Goal: Check status: Check status

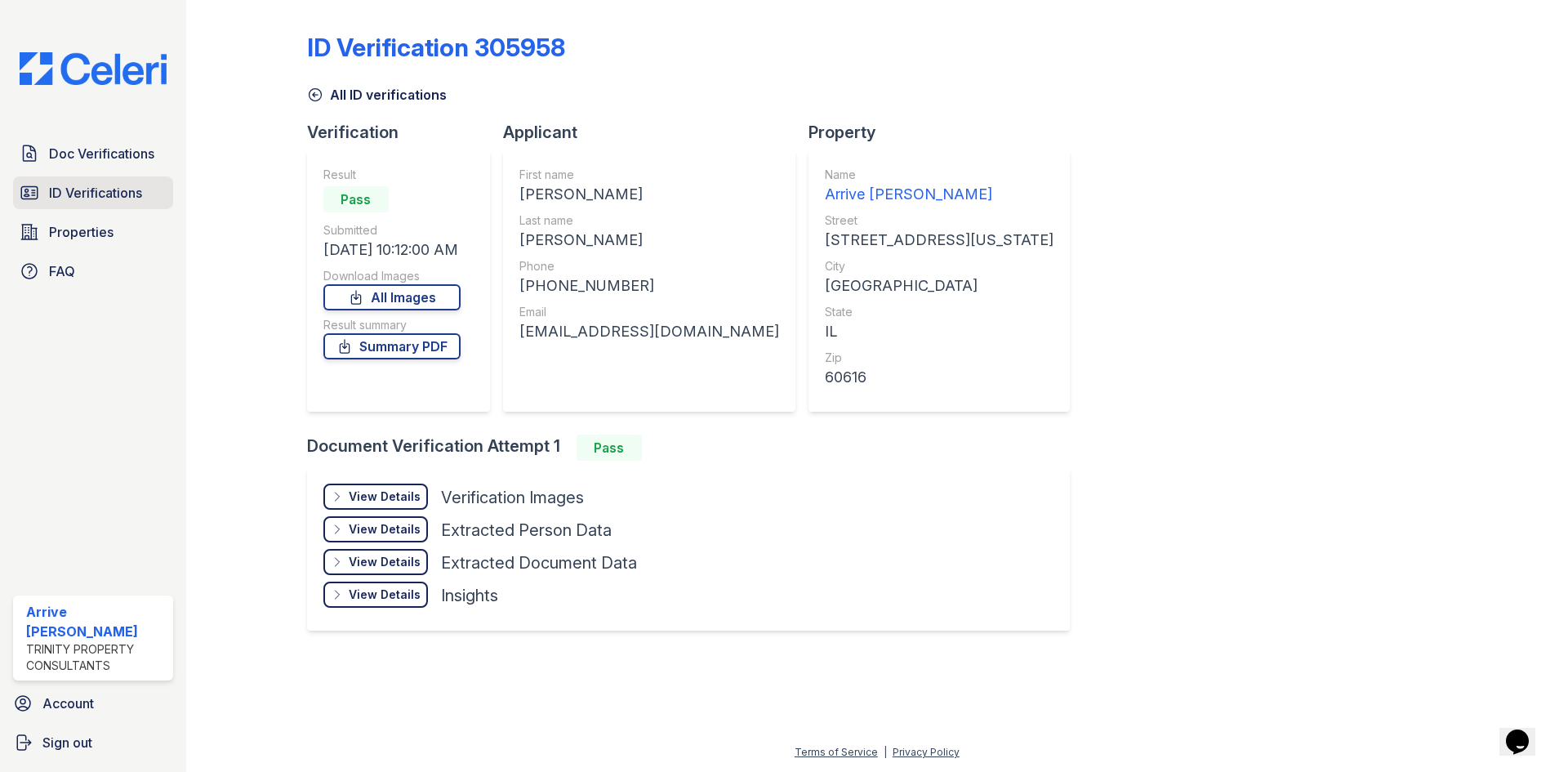
click at [97, 191] on span "ID Verifications" at bounding box center [95, 193] width 93 height 20
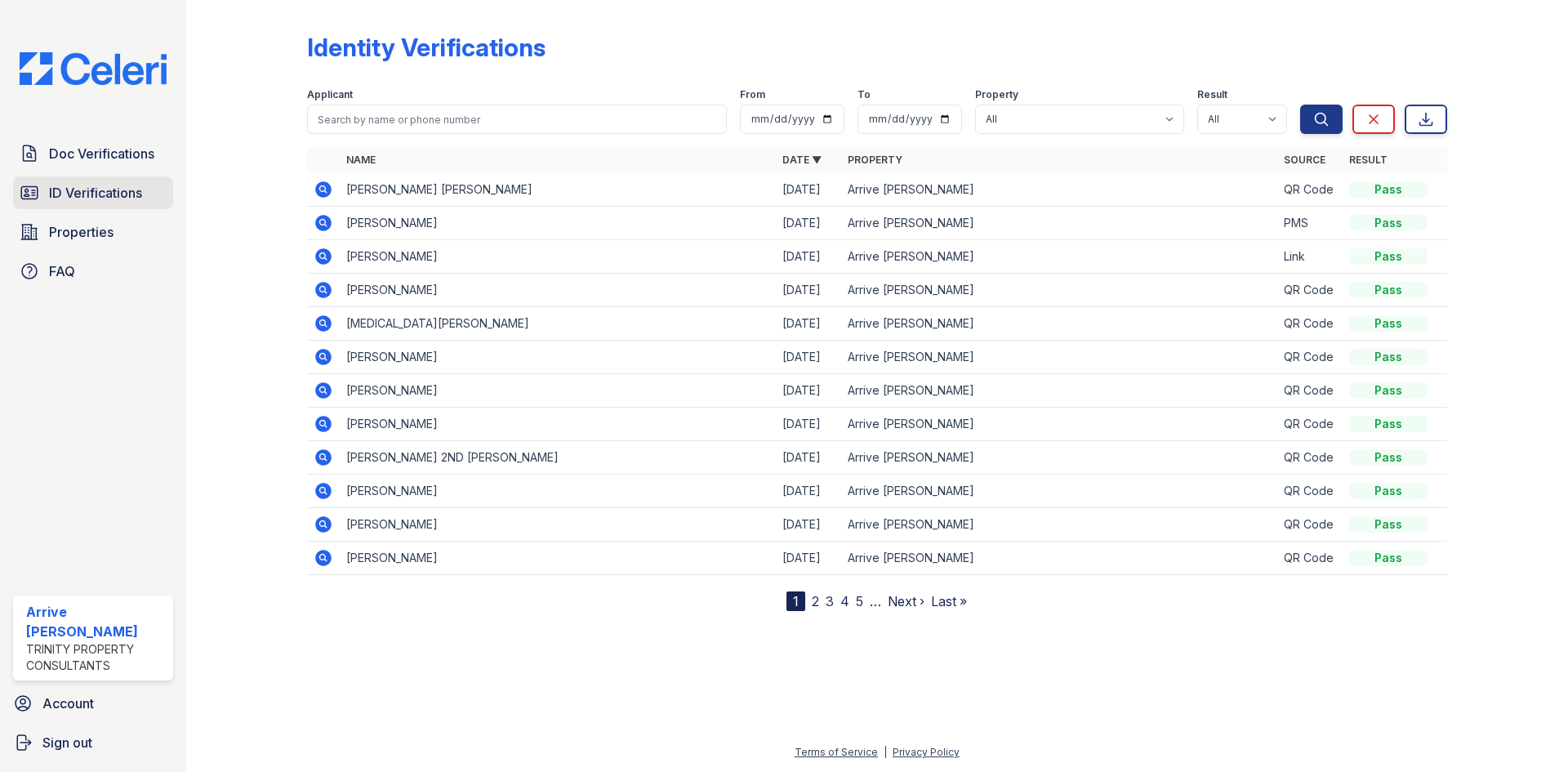
click at [91, 188] on span "ID Verifications" at bounding box center [95, 193] width 93 height 20
click at [107, 167] on link "Doc Verifications" at bounding box center [93, 154] width 160 height 33
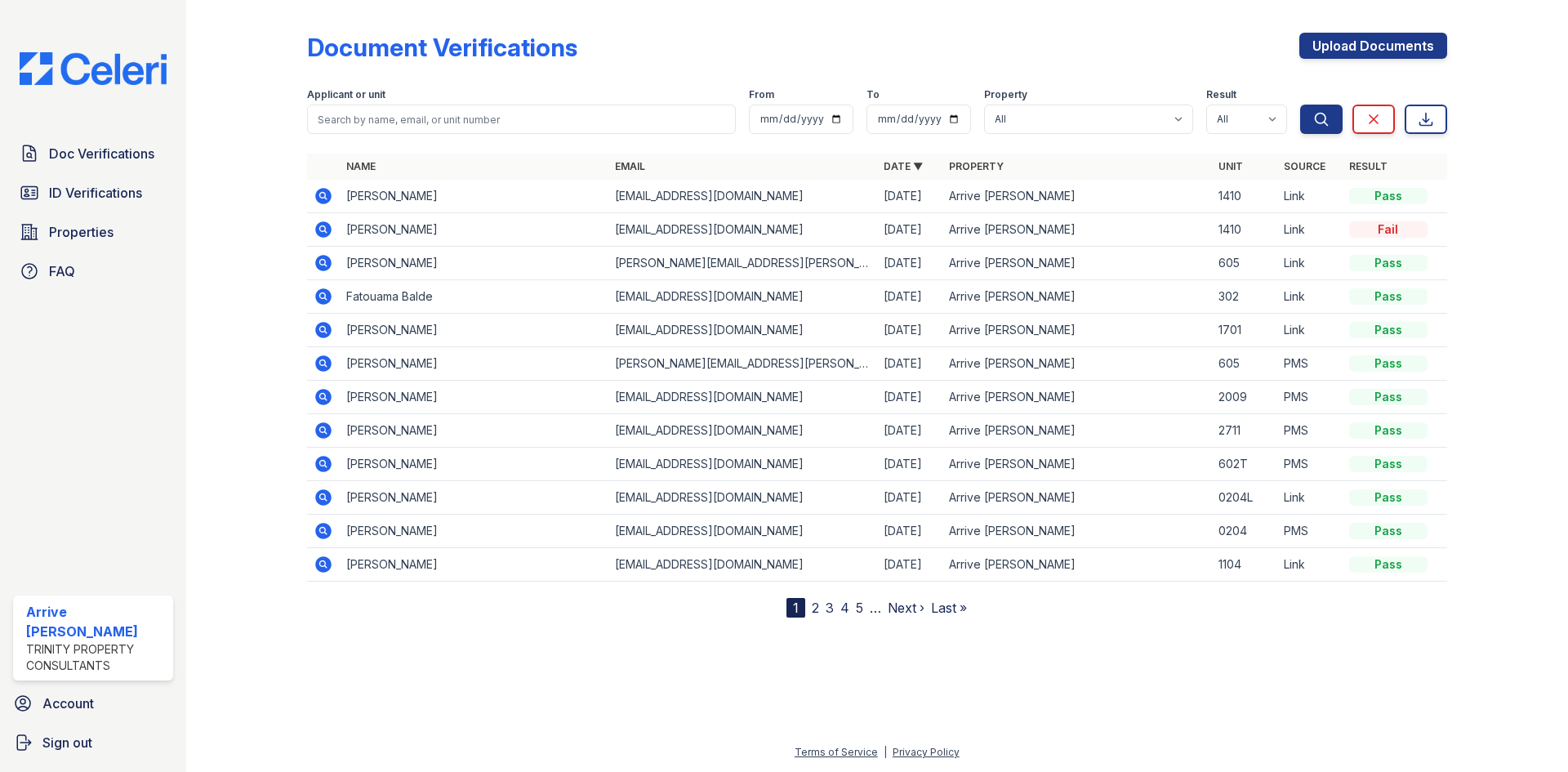
click at [321, 464] on icon at bounding box center [322, 462] width 4 height 4
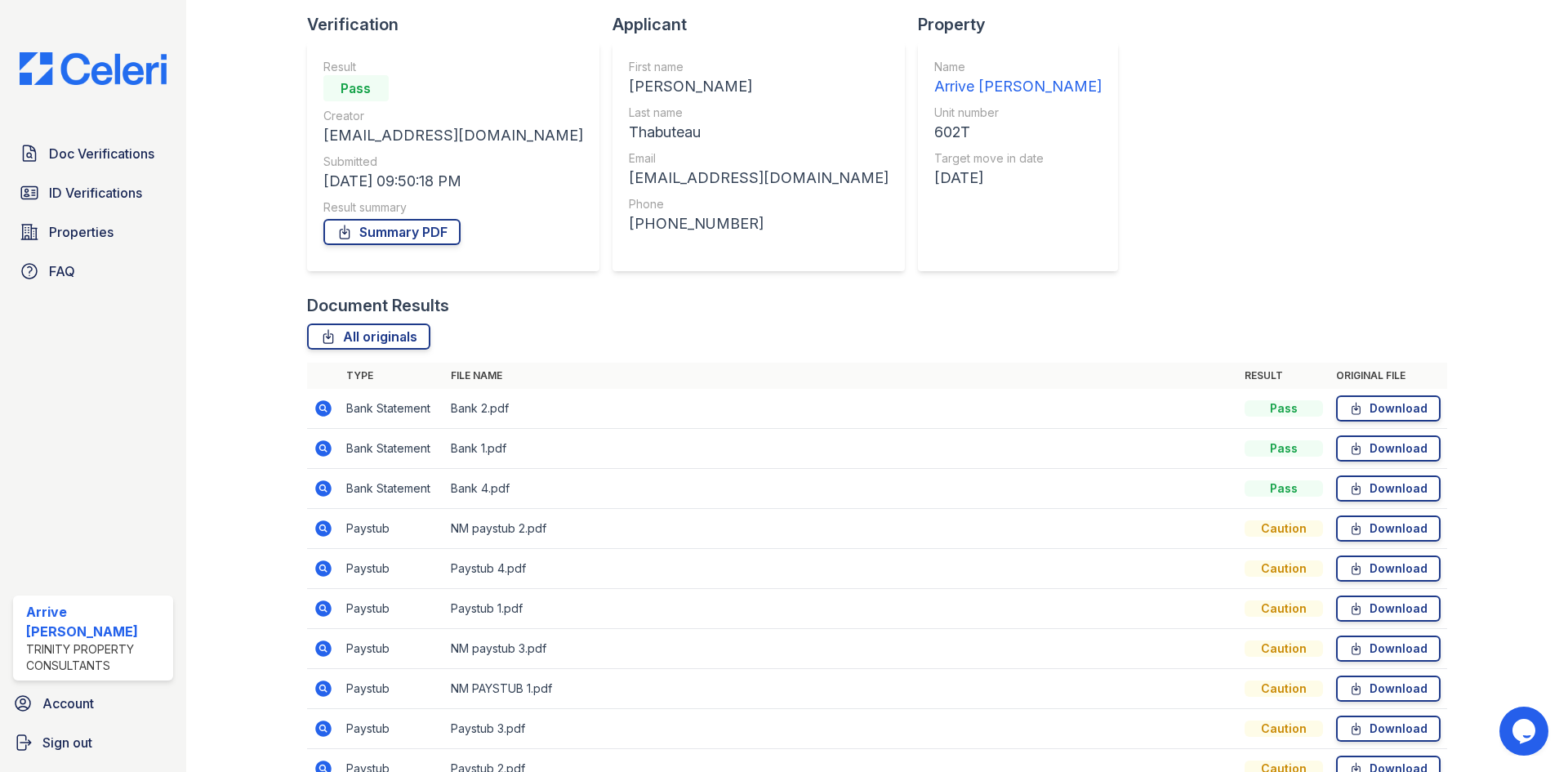
scroll to position [163, 0]
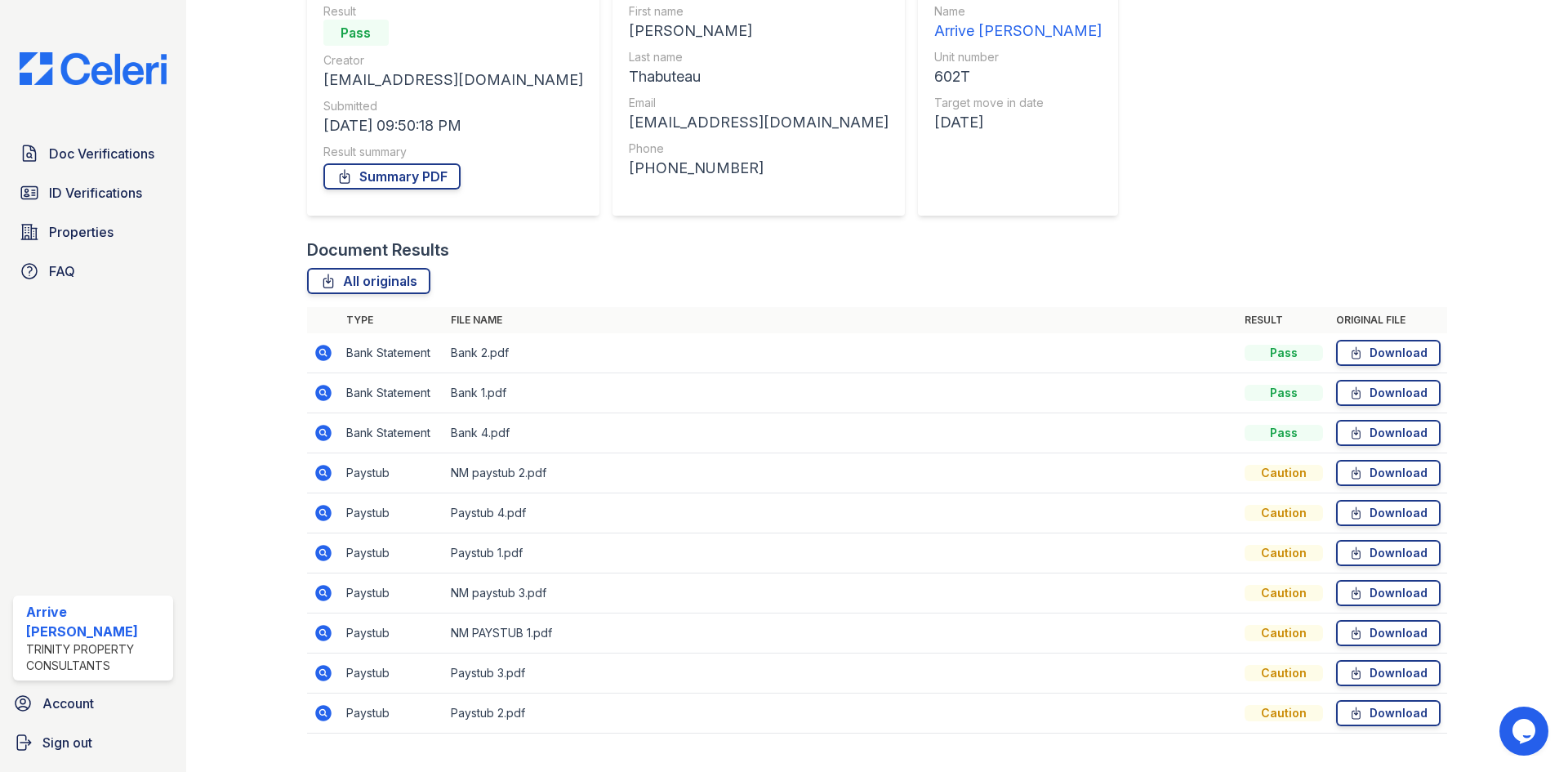
click at [328, 469] on icon at bounding box center [323, 473] width 16 height 16
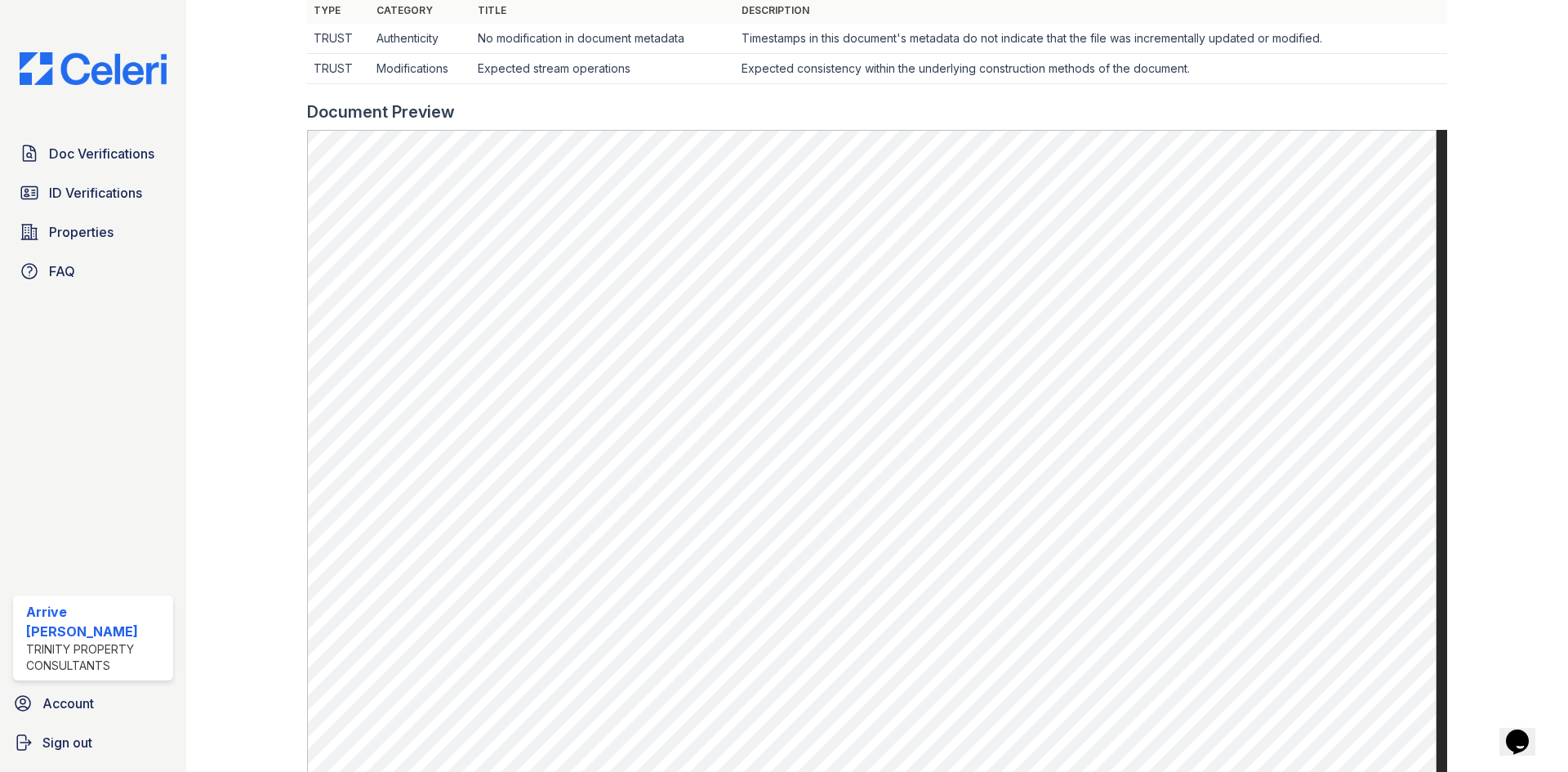
scroll to position [572, 0]
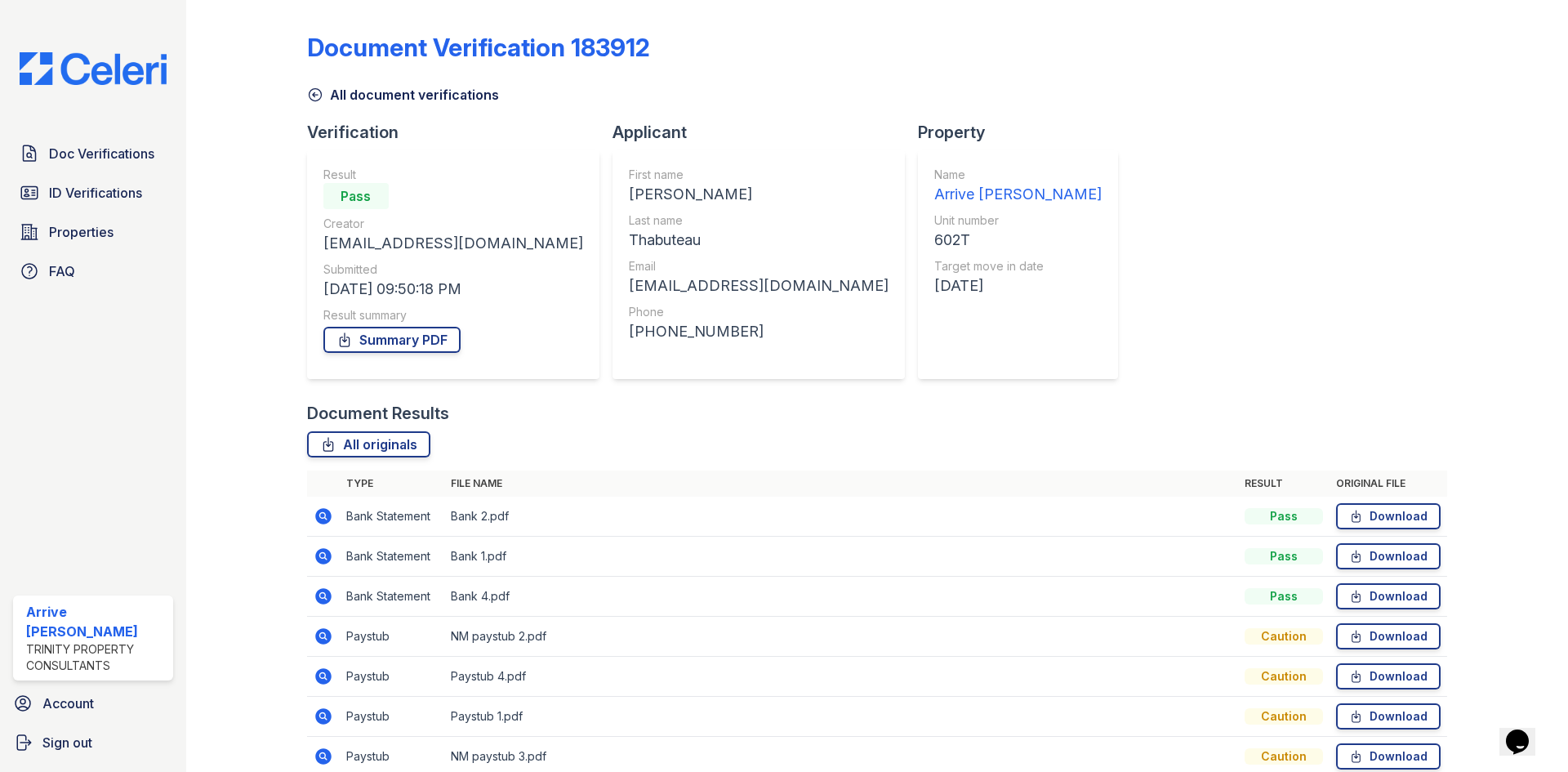
click at [321, 677] on icon at bounding box center [322, 675] width 4 height 4
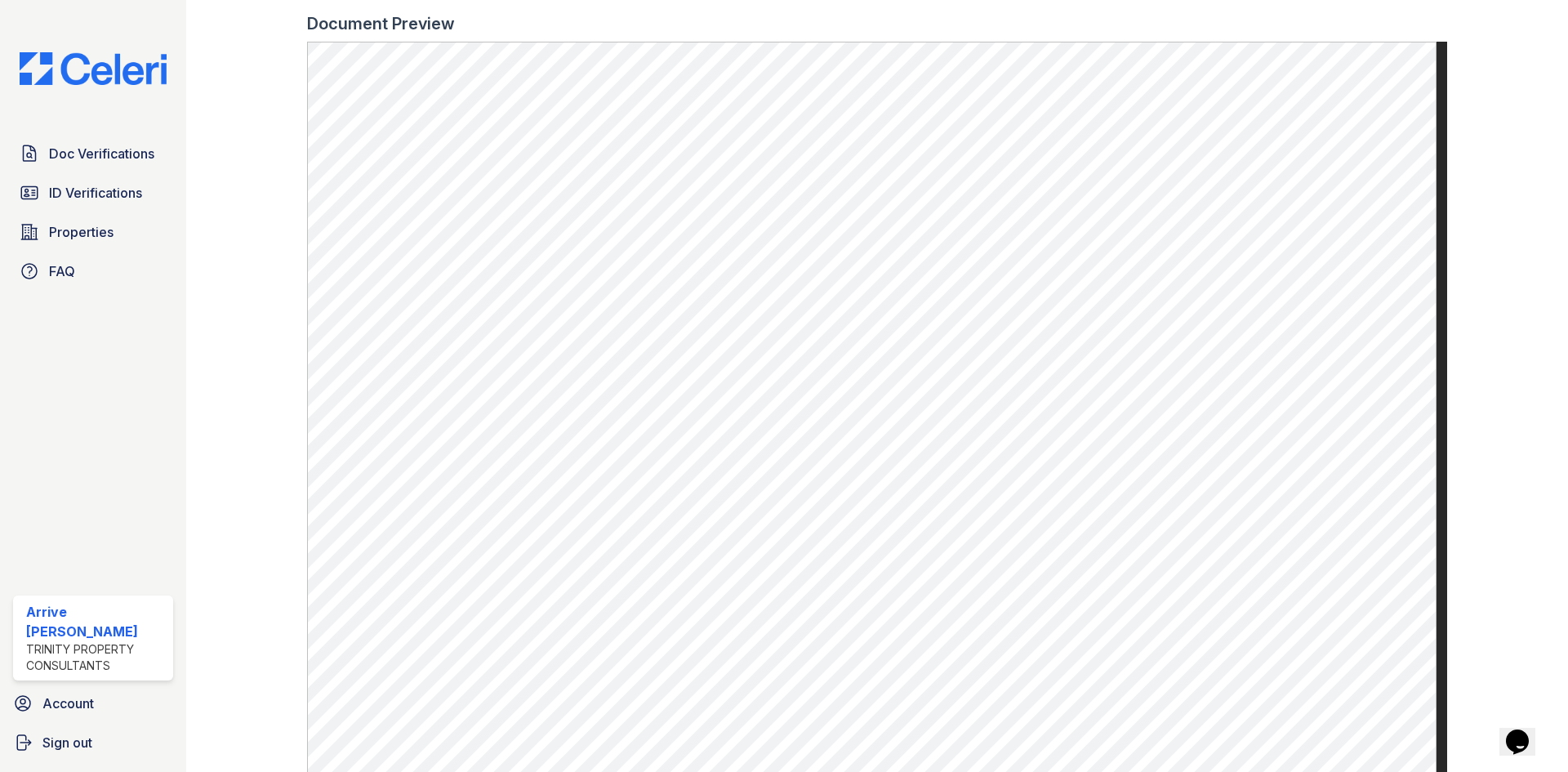
scroll to position [817, 0]
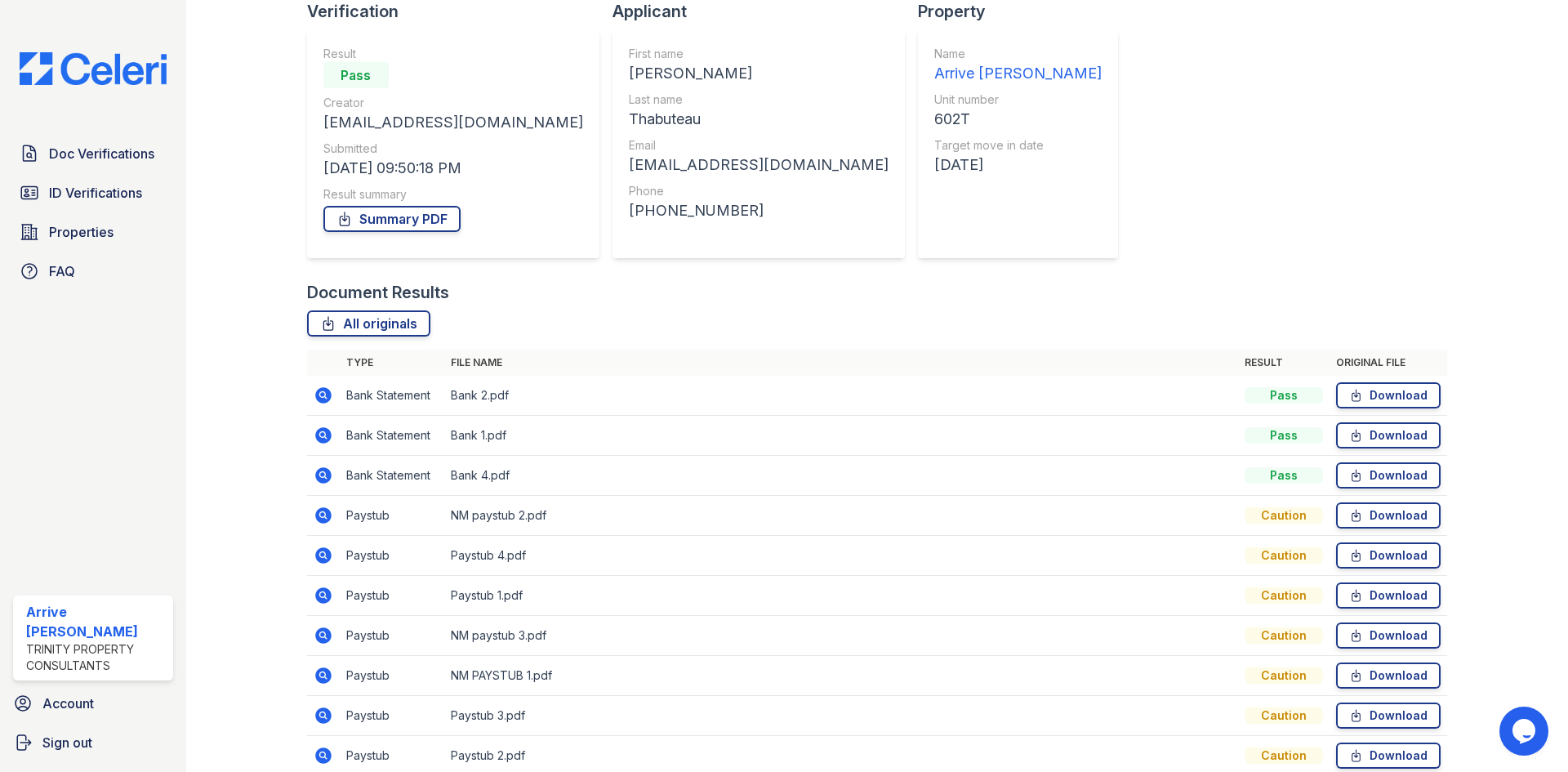
scroll to position [163, 0]
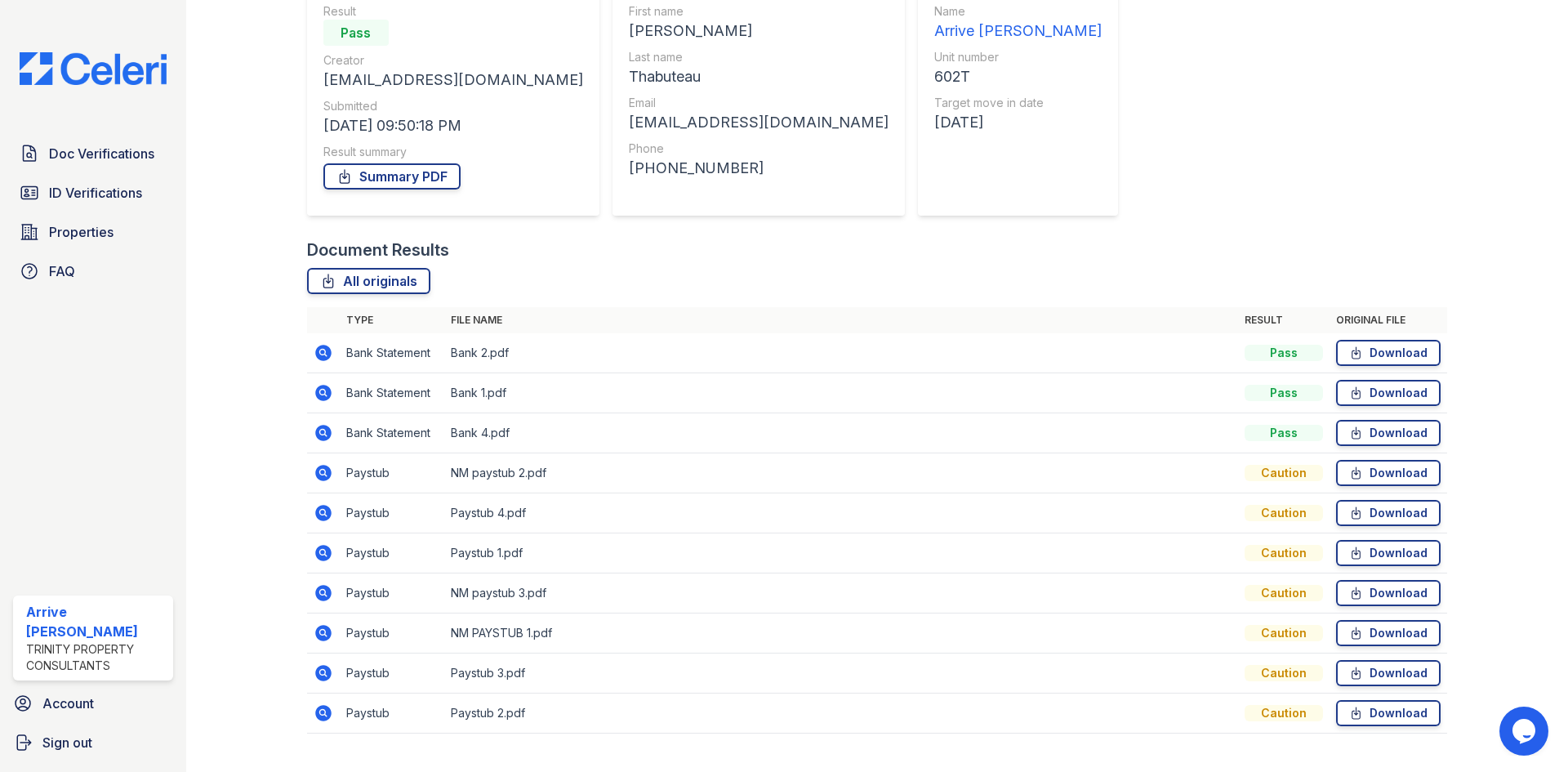
click at [322, 554] on icon at bounding box center [322, 552] width 4 height 4
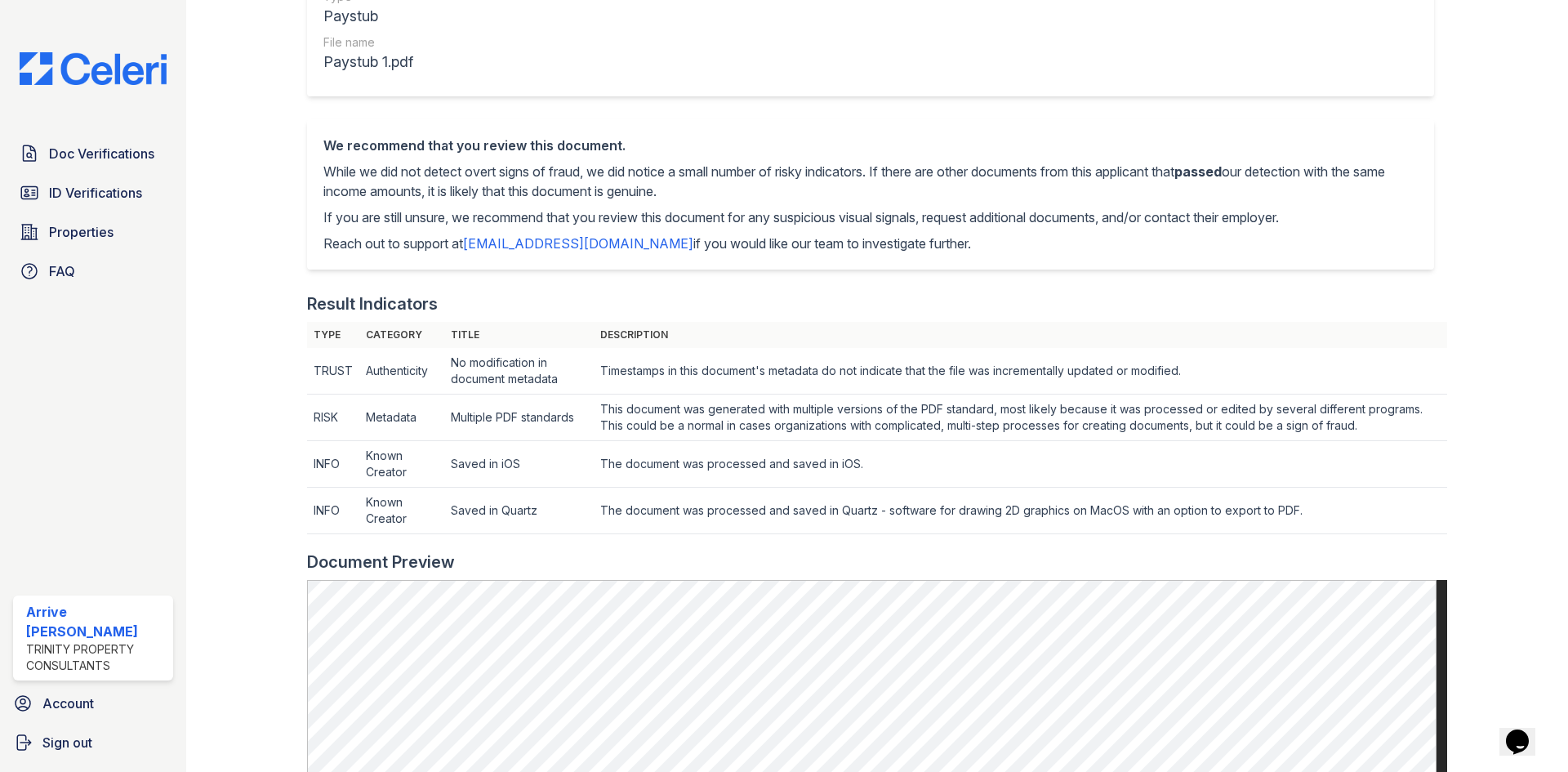
scroll to position [327, 0]
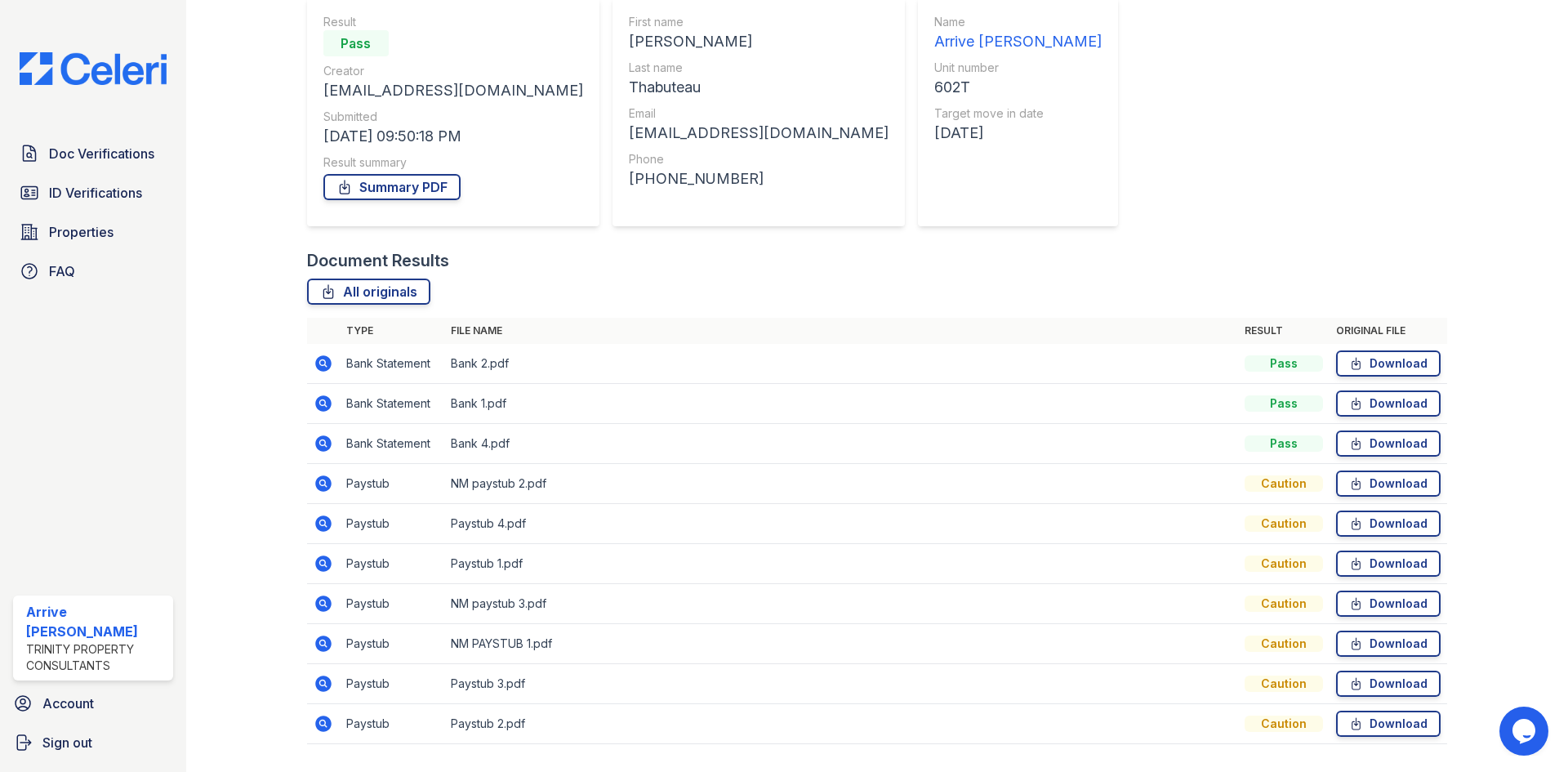
scroll to position [163, 0]
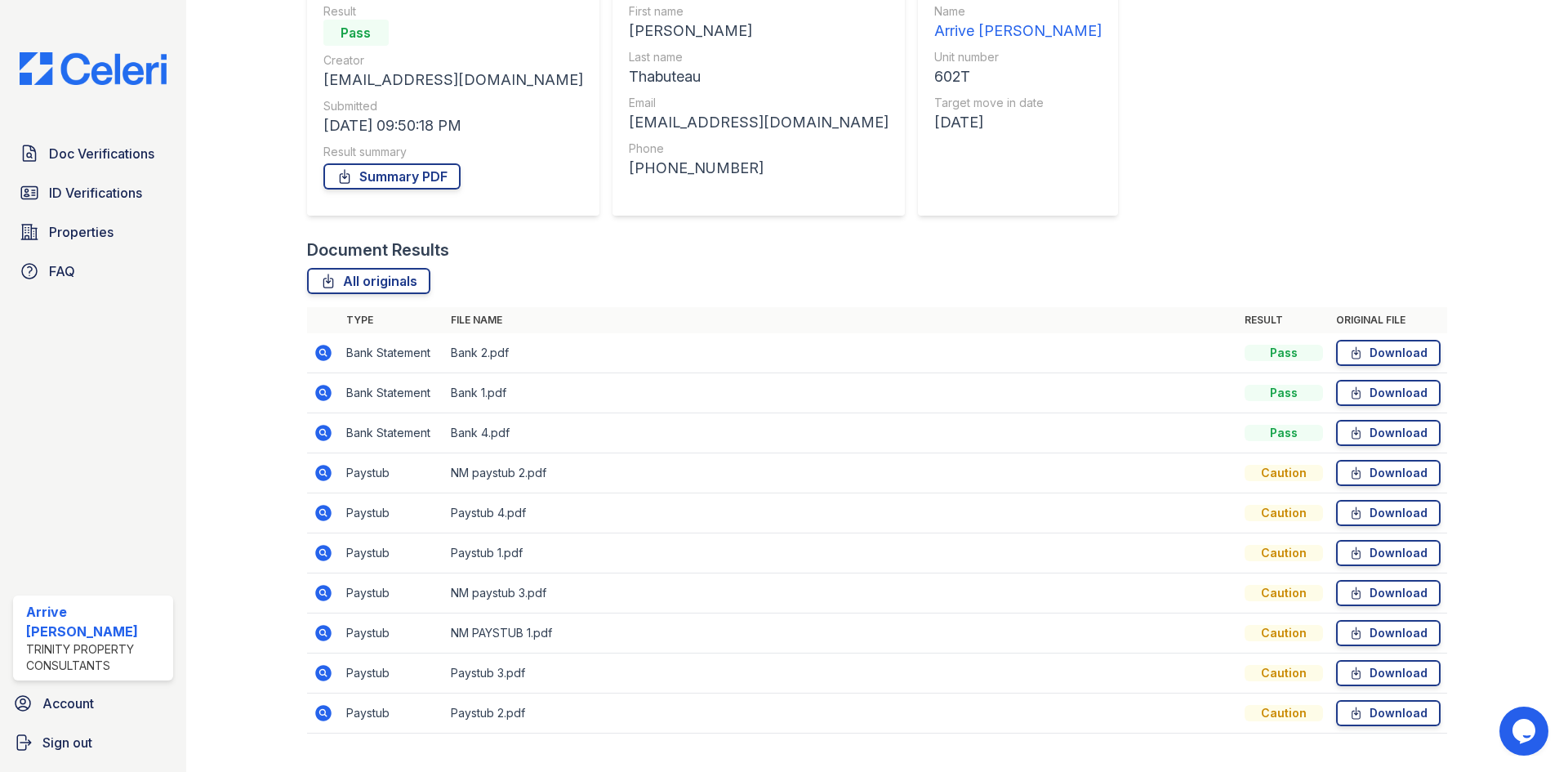
click at [325, 550] on icon at bounding box center [323, 553] width 16 height 16
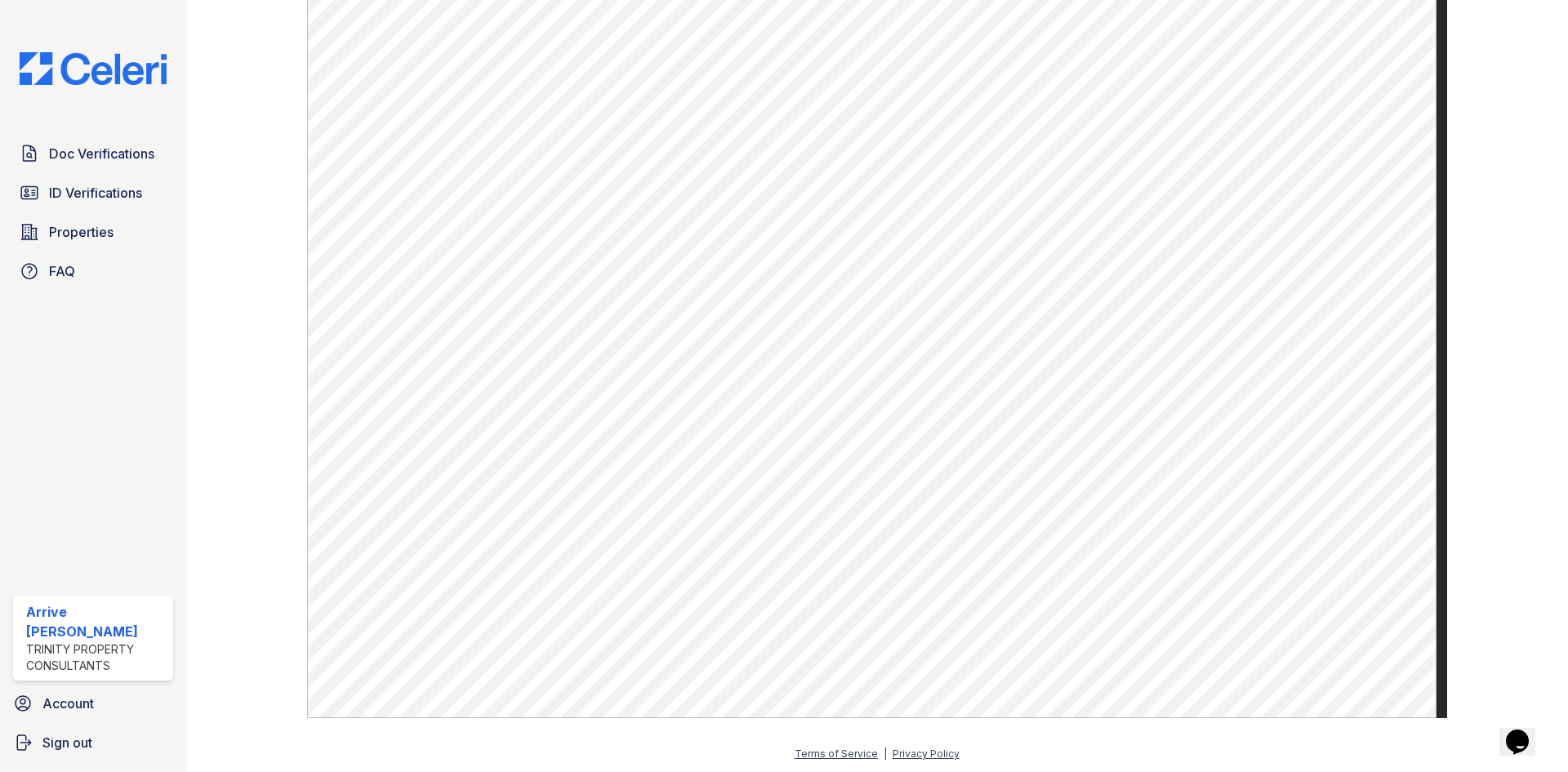
scroll to position [902, 0]
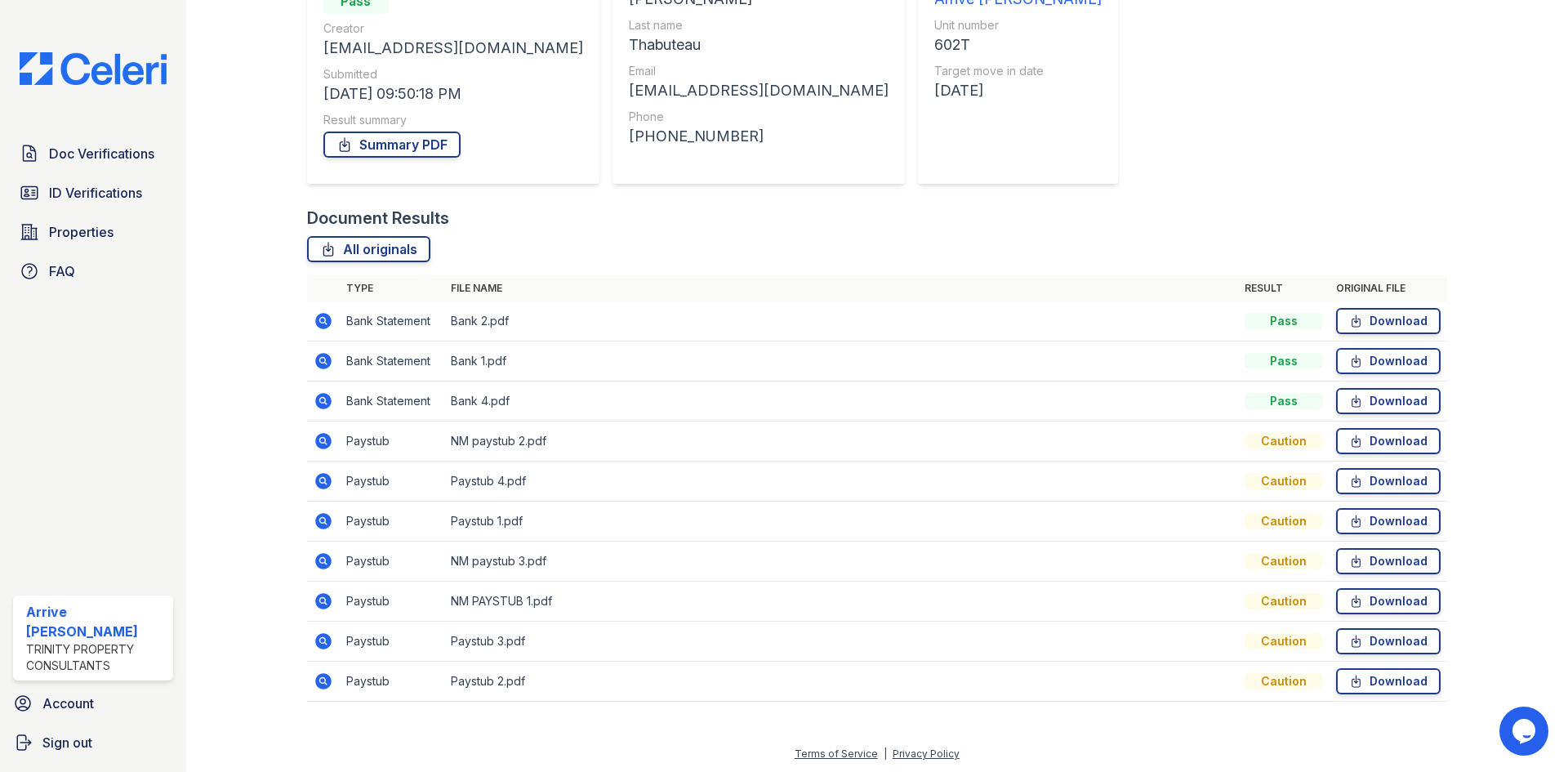
scroll to position [197, 0]
click at [319, 478] on icon at bounding box center [324, 479] width 20 height 20
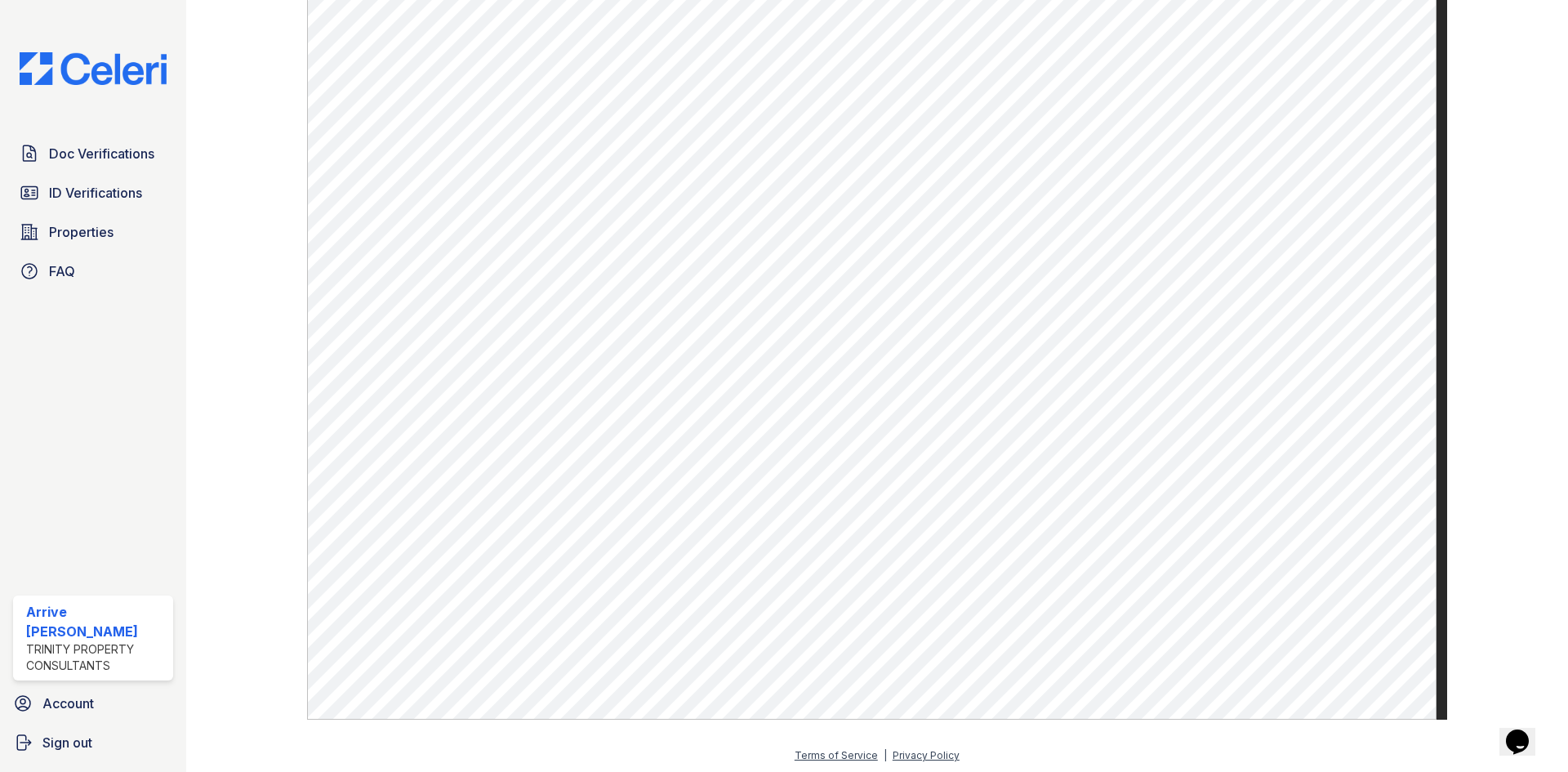
scroll to position [902, 0]
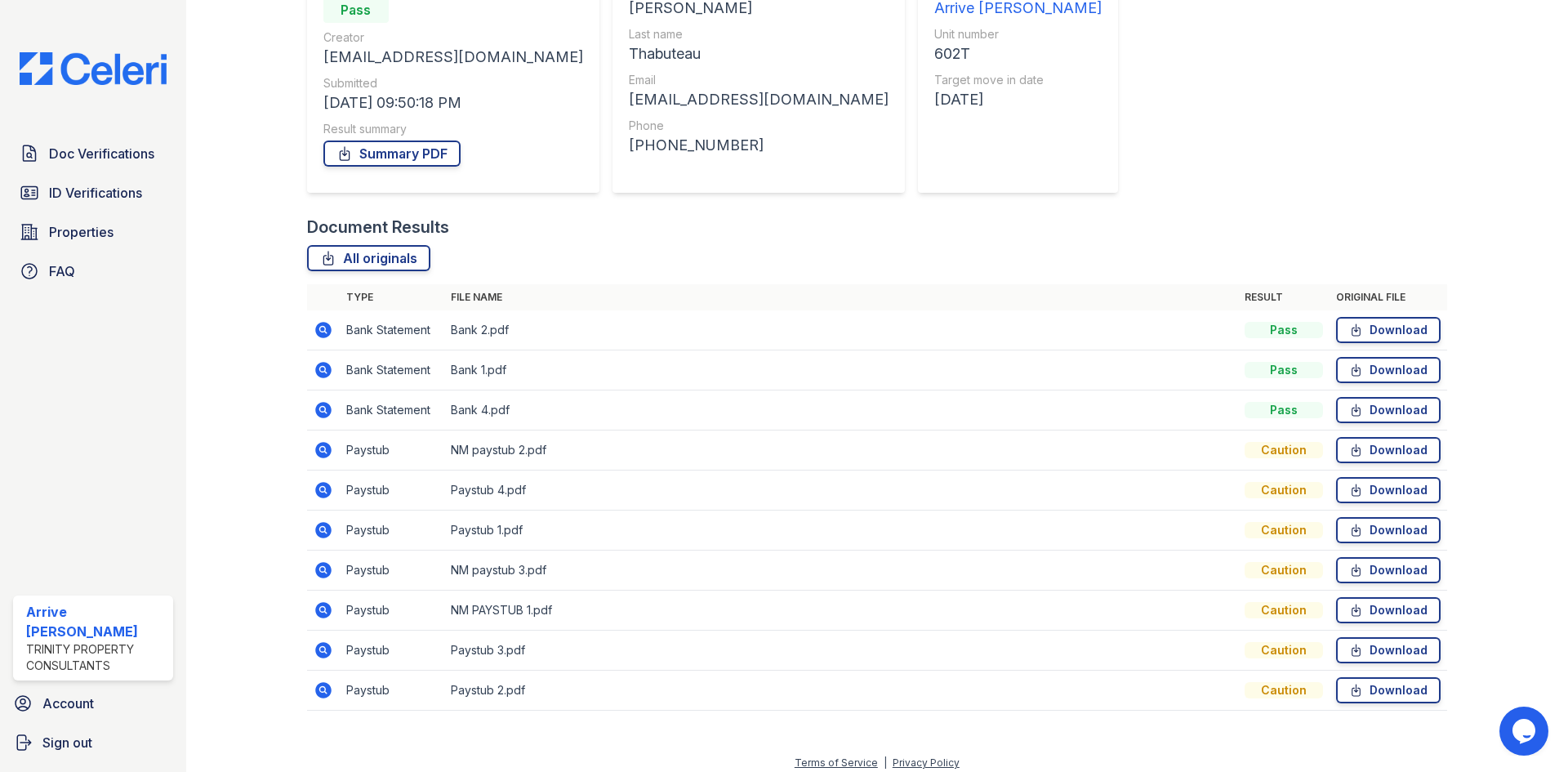
scroll to position [197, 0]
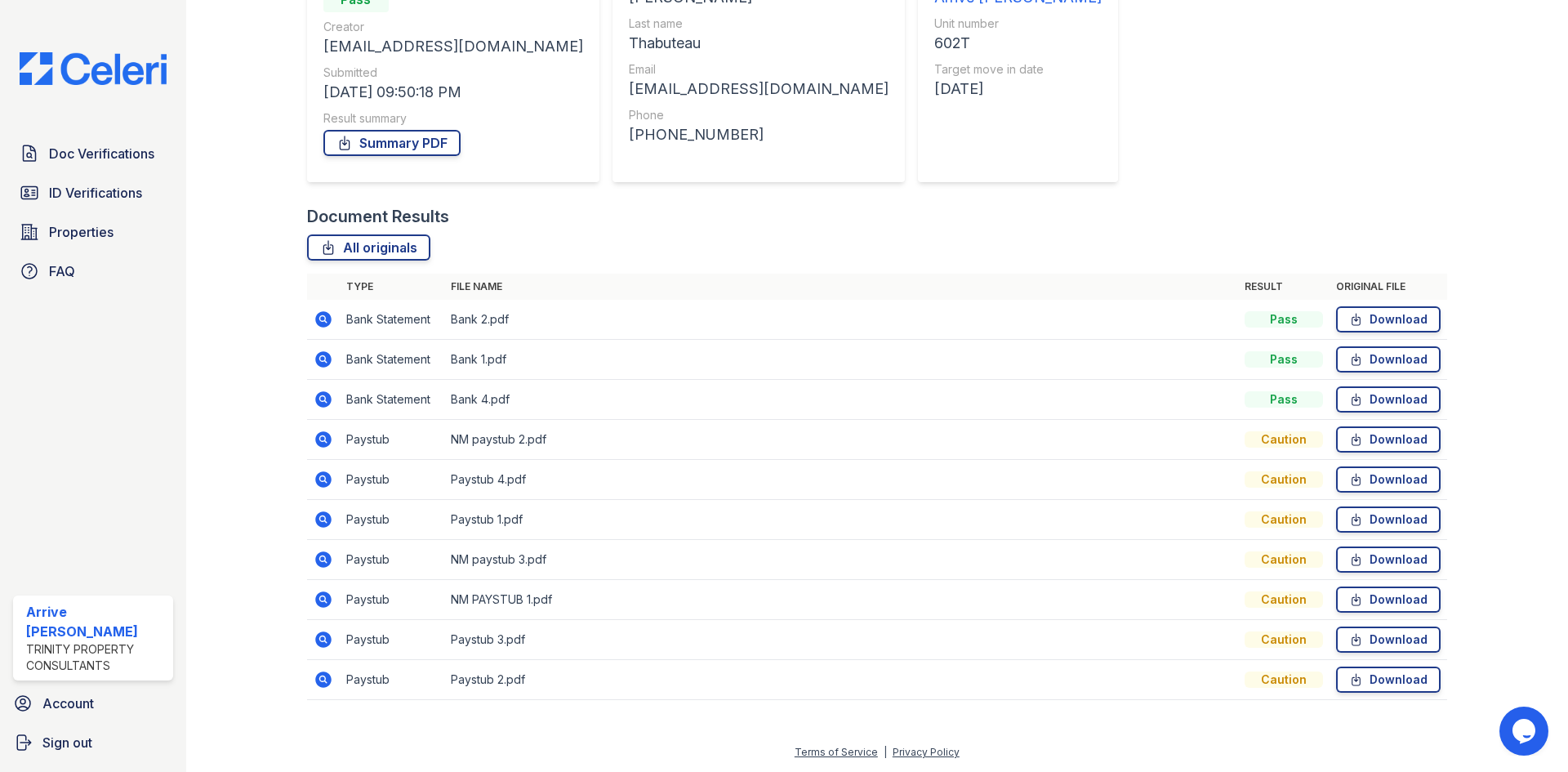
click at [321, 398] on icon at bounding box center [322, 398] width 4 height 4
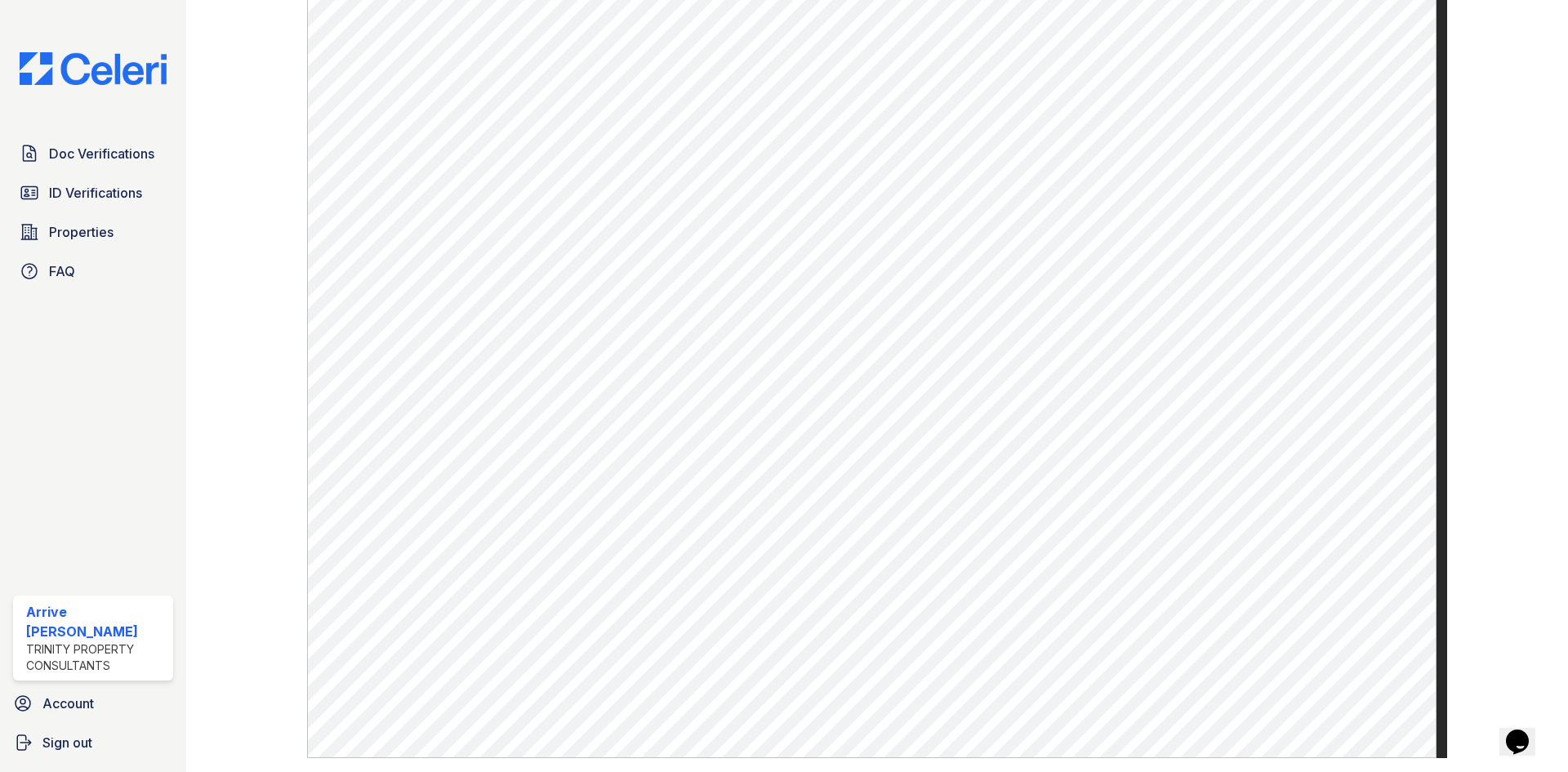
scroll to position [924, 0]
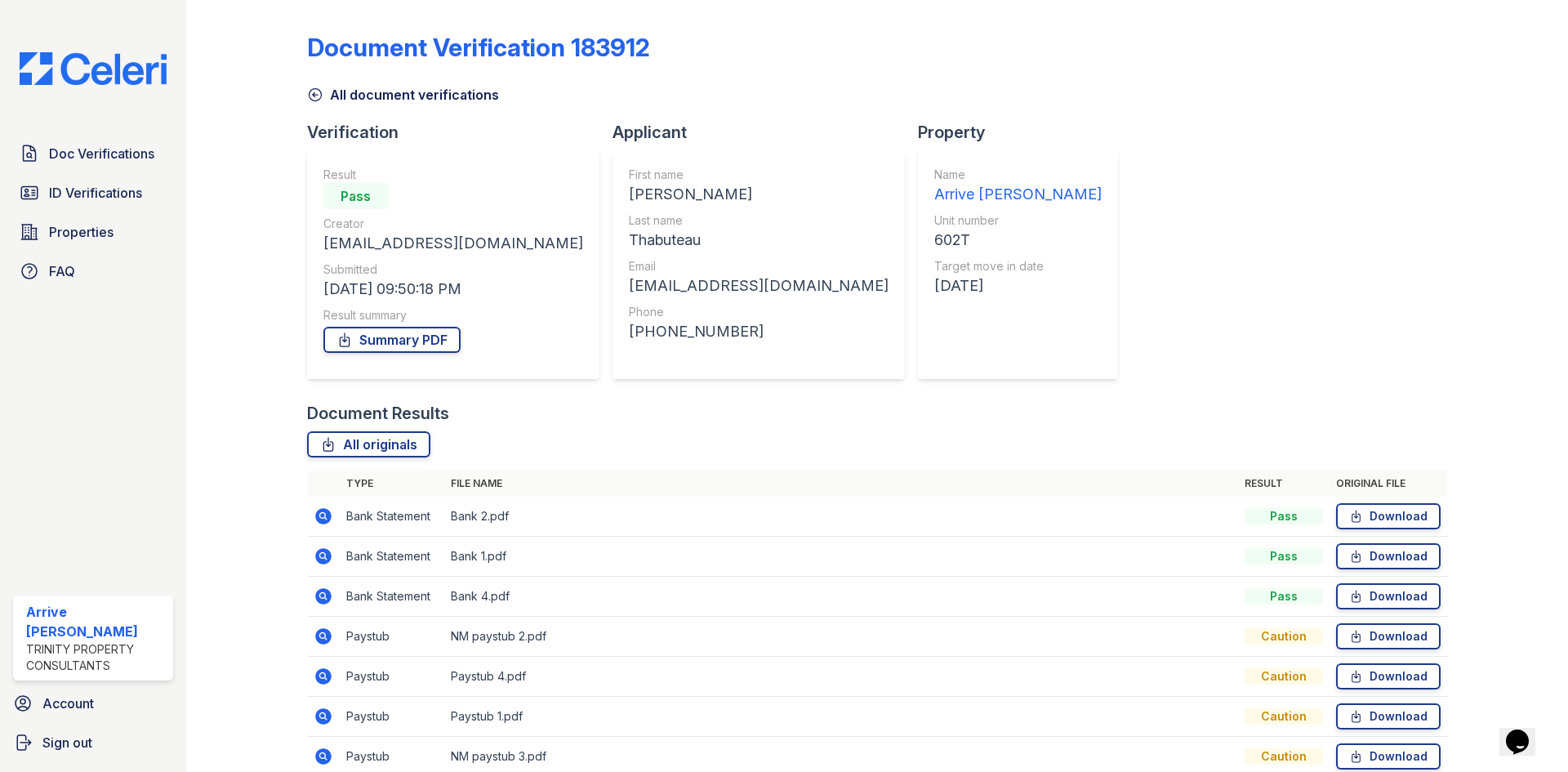
click at [321, 550] on icon at bounding box center [323, 556] width 16 height 16
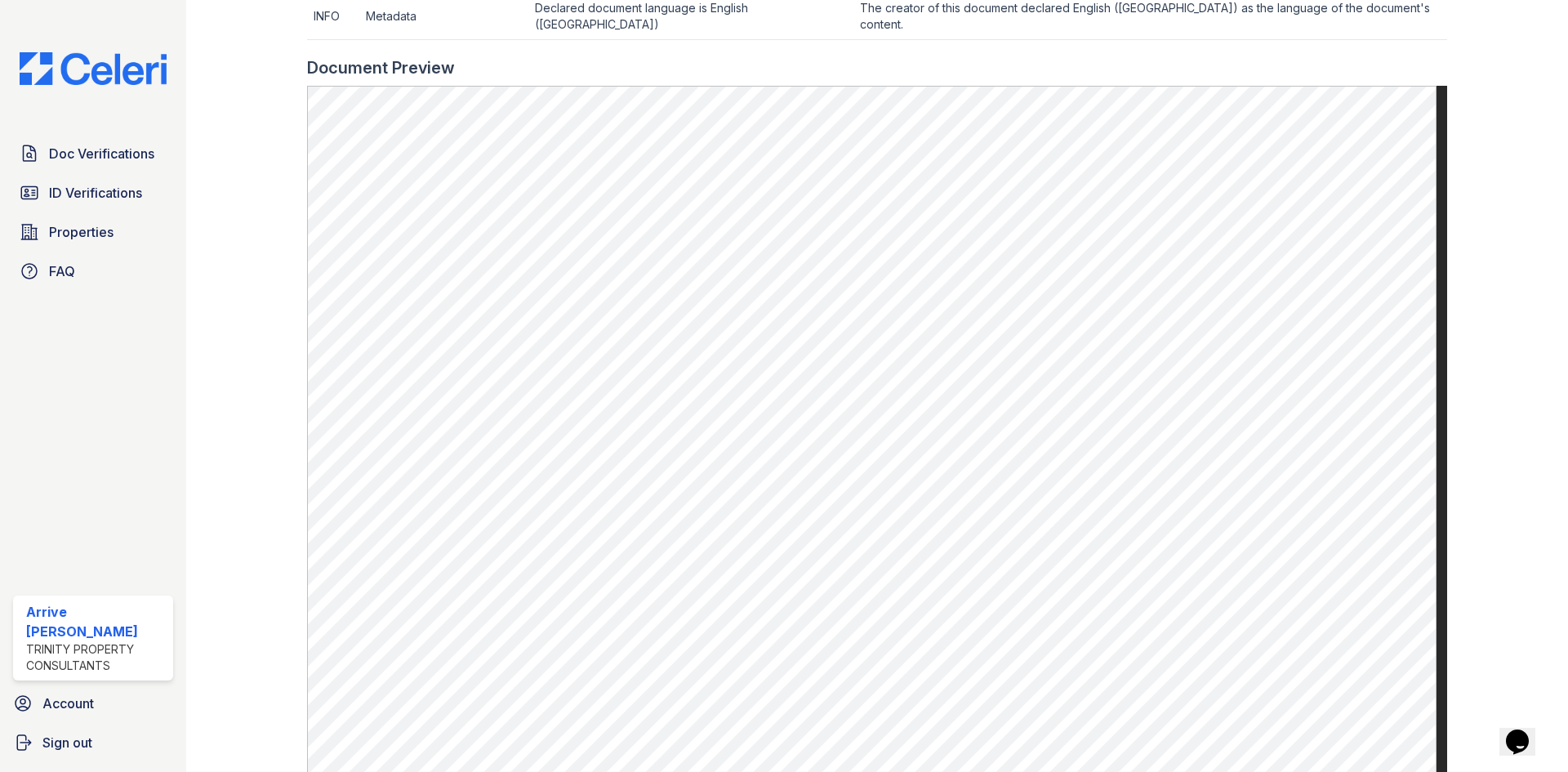
scroll to position [817, 0]
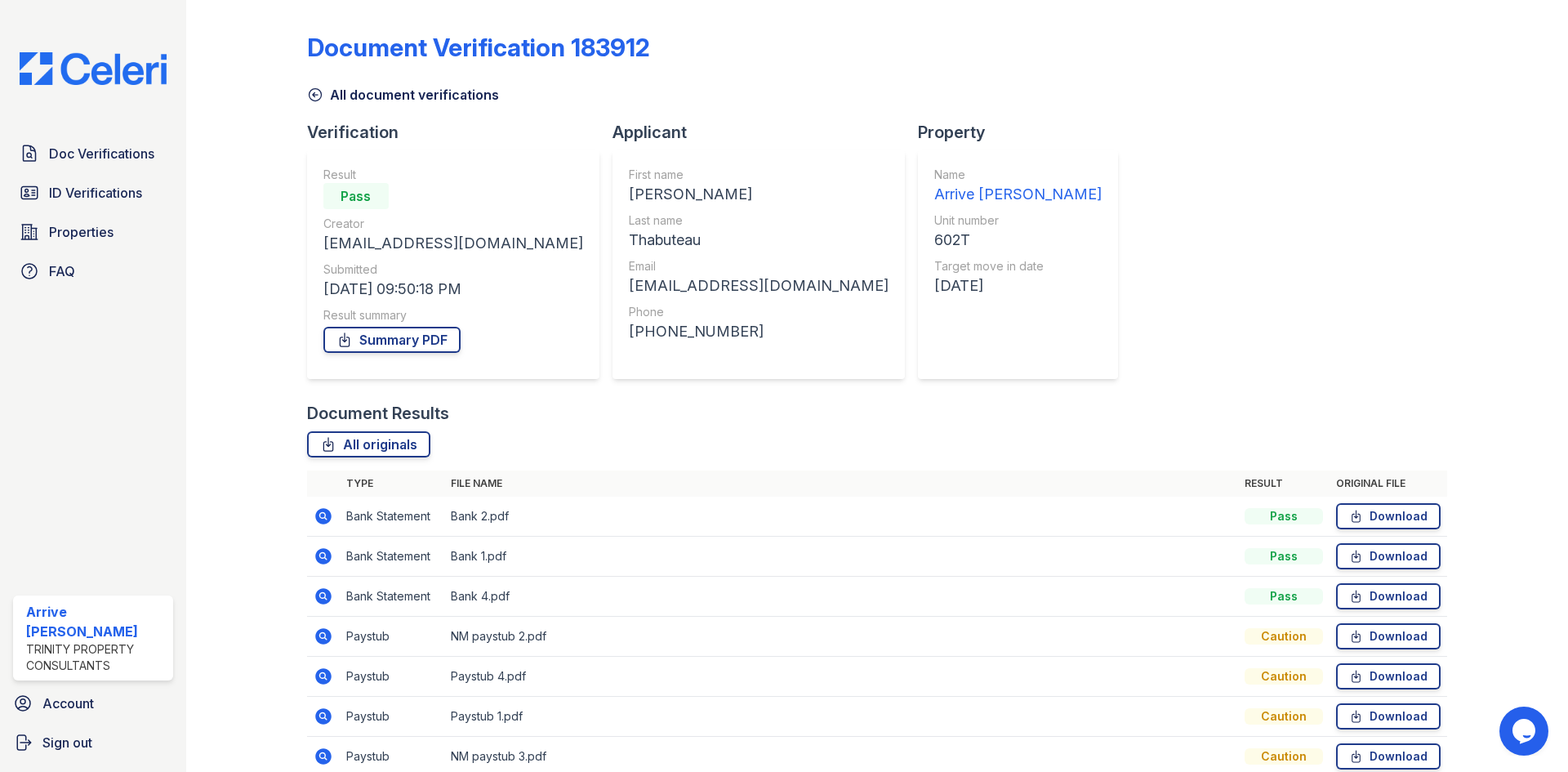
click at [323, 595] on icon at bounding box center [322, 595] width 4 height 4
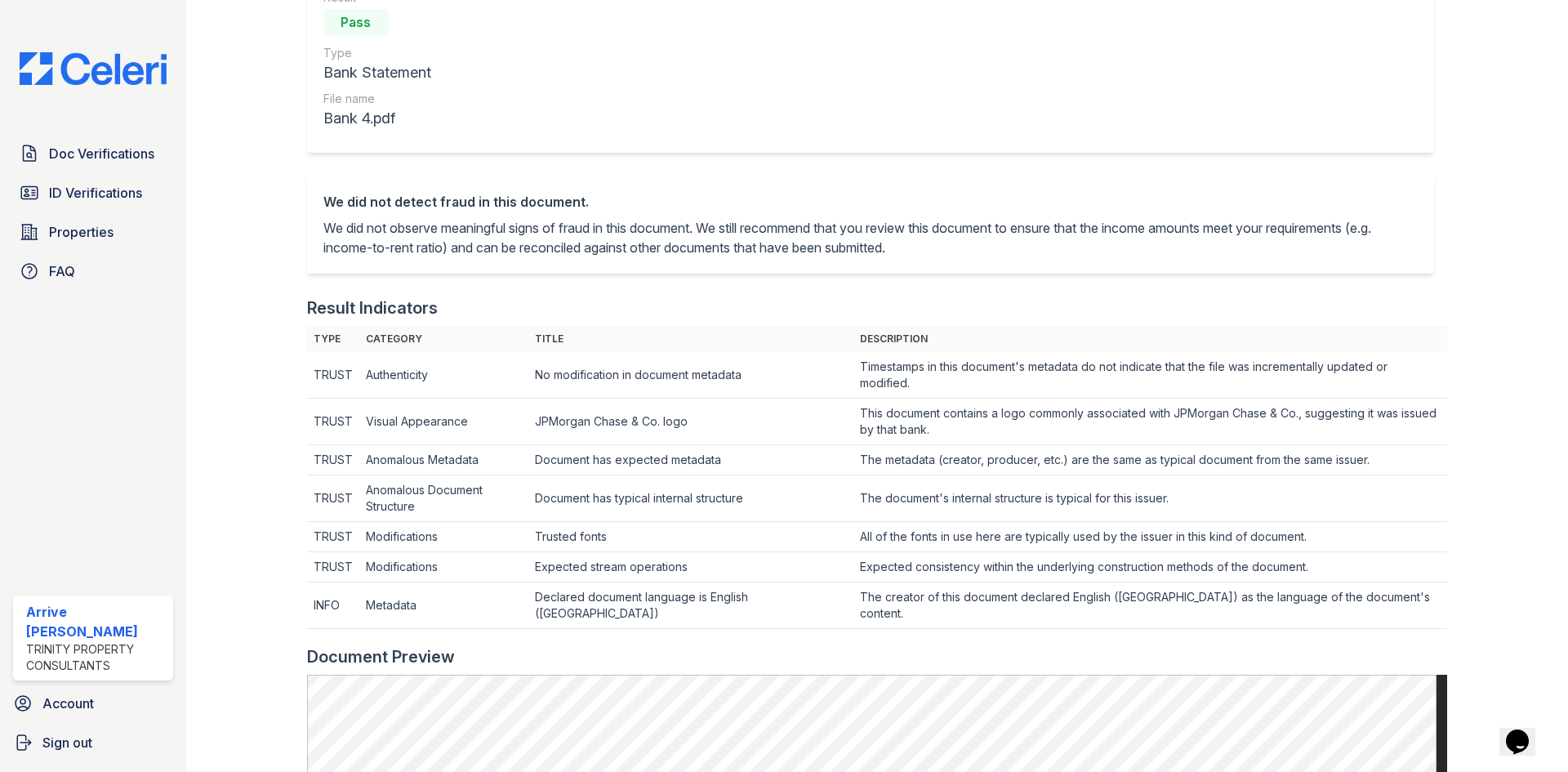
scroll to position [408, 0]
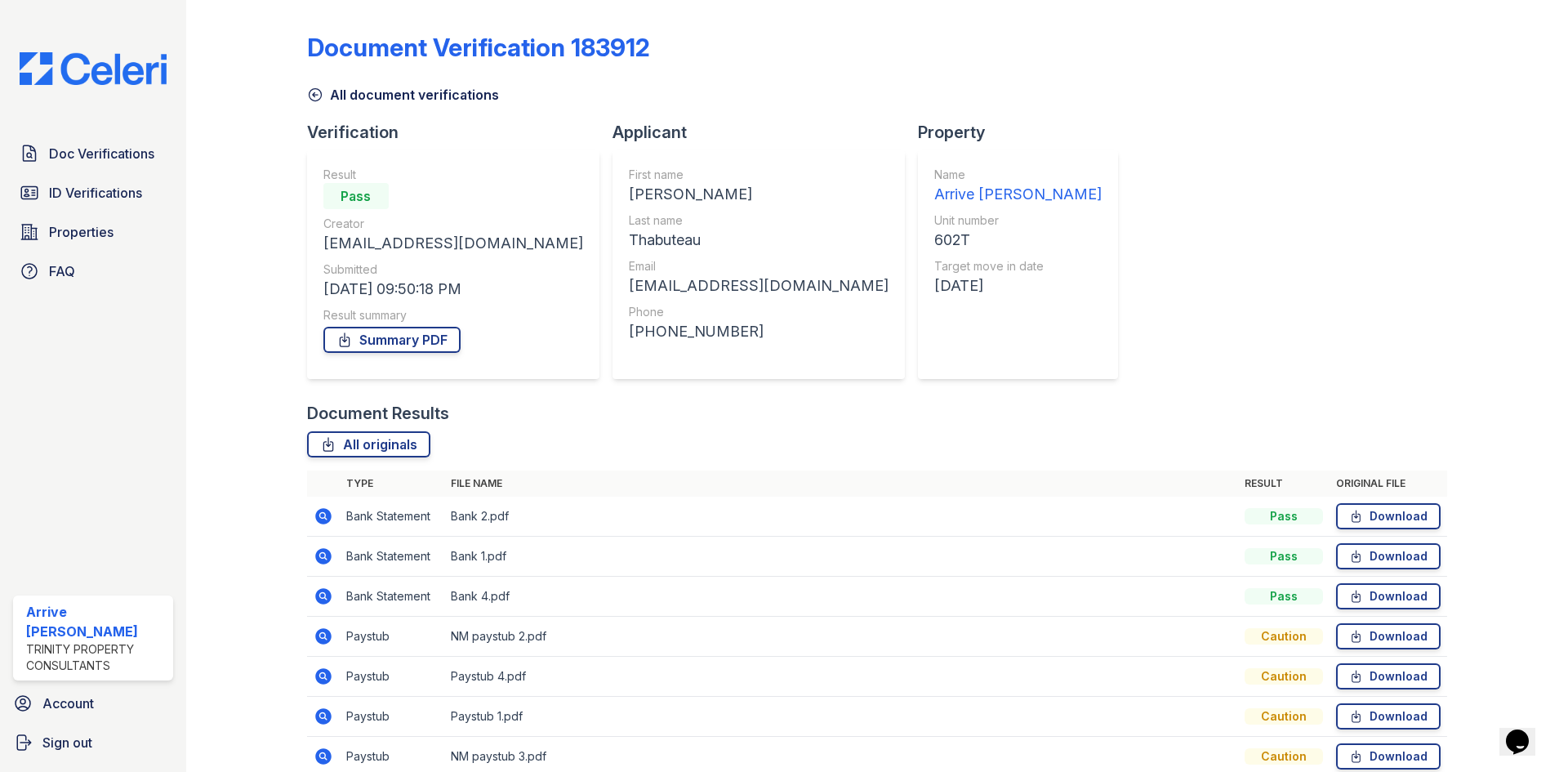
click at [326, 552] on icon at bounding box center [323, 556] width 16 height 16
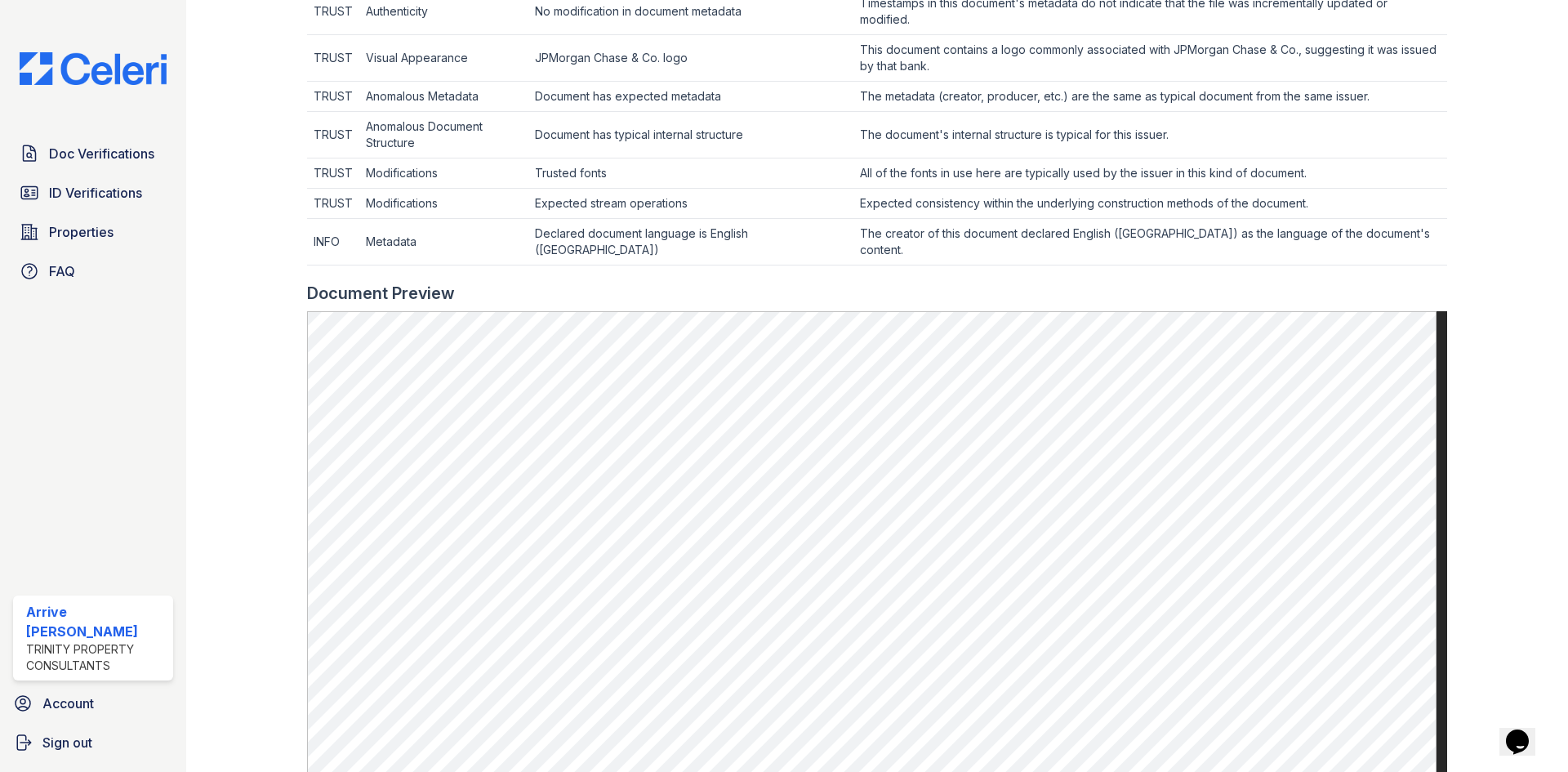
scroll to position [654, 0]
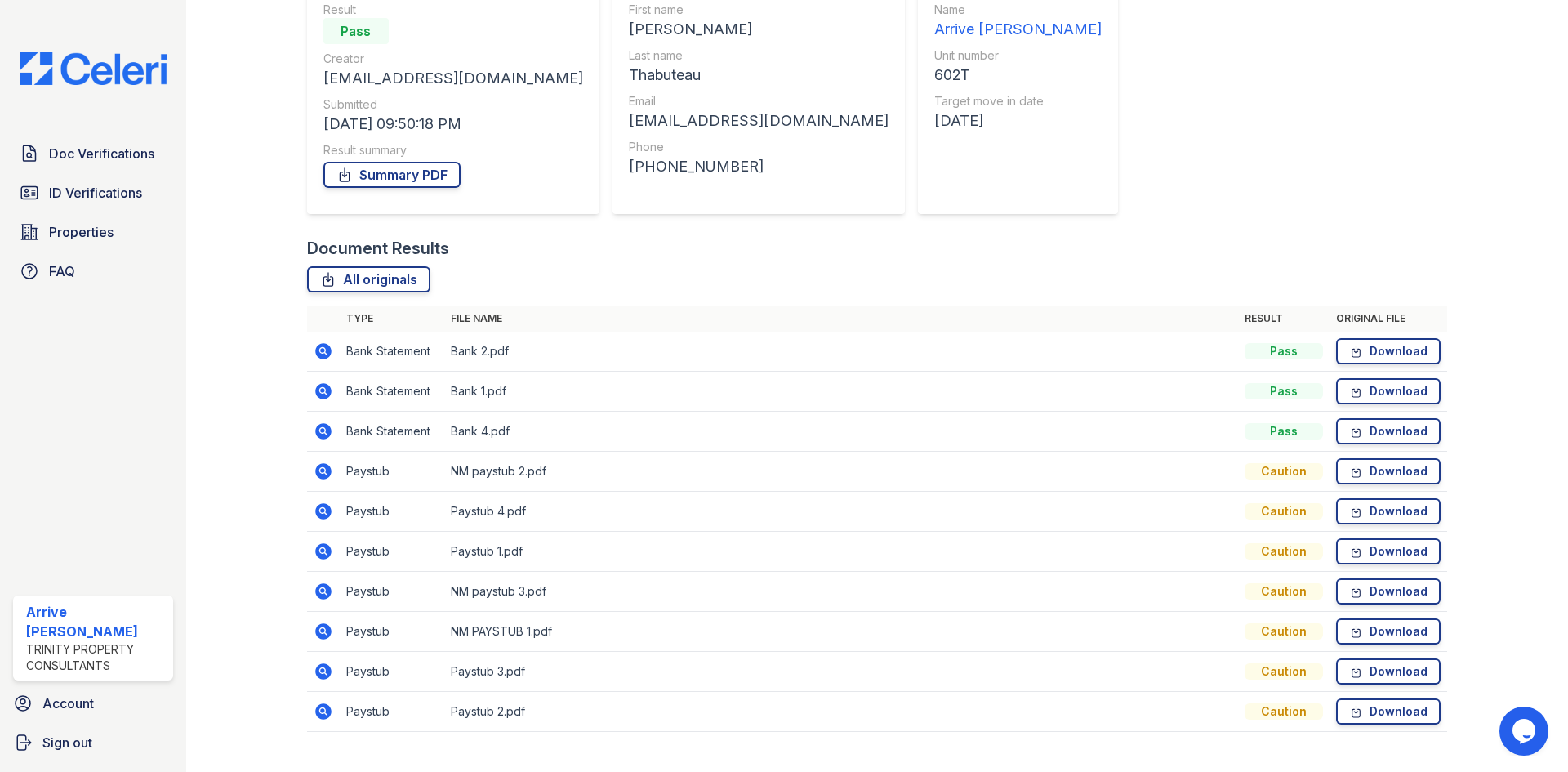
scroll to position [197, 0]
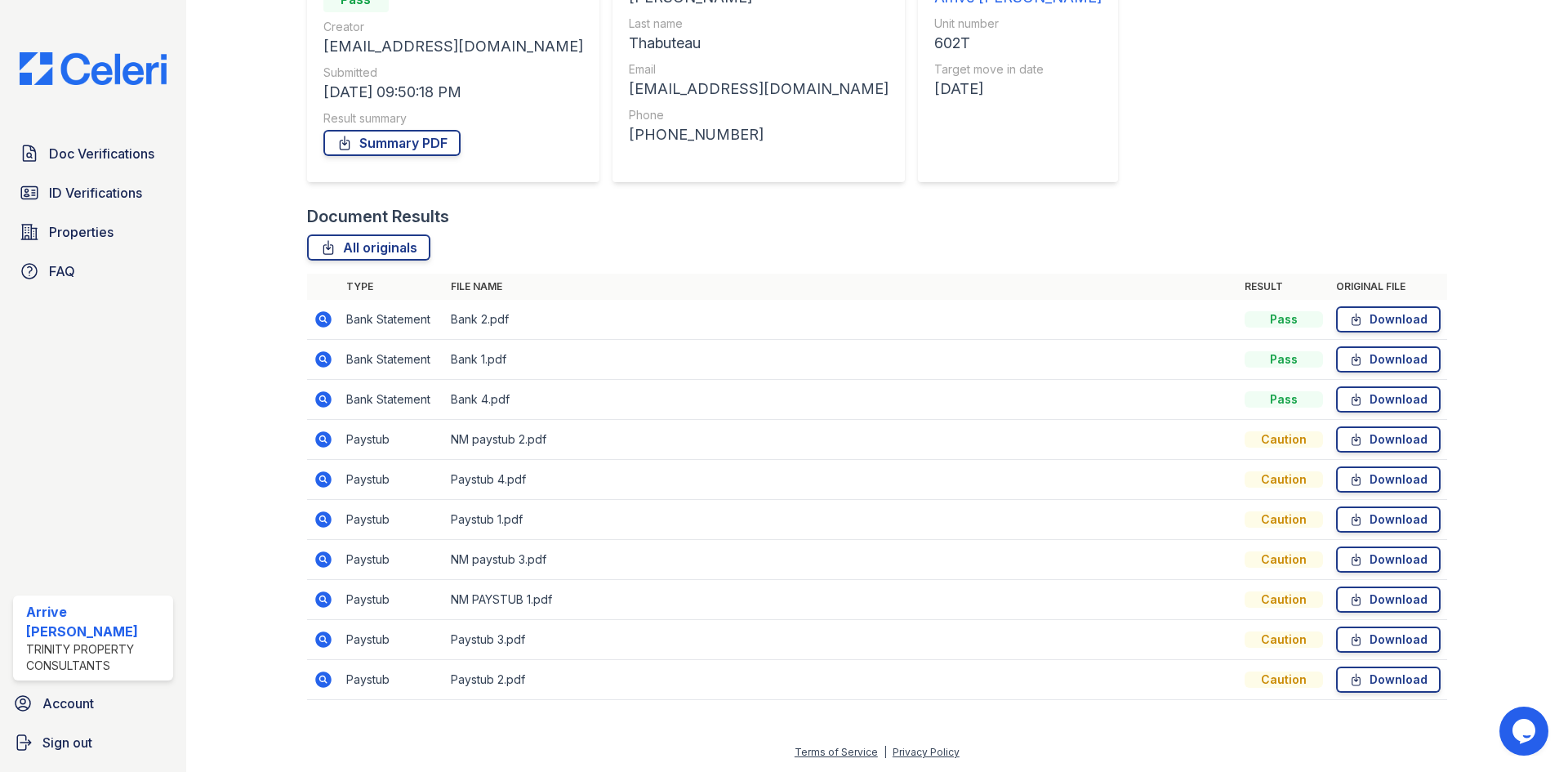
click at [323, 681] on icon at bounding box center [322, 678] width 4 height 4
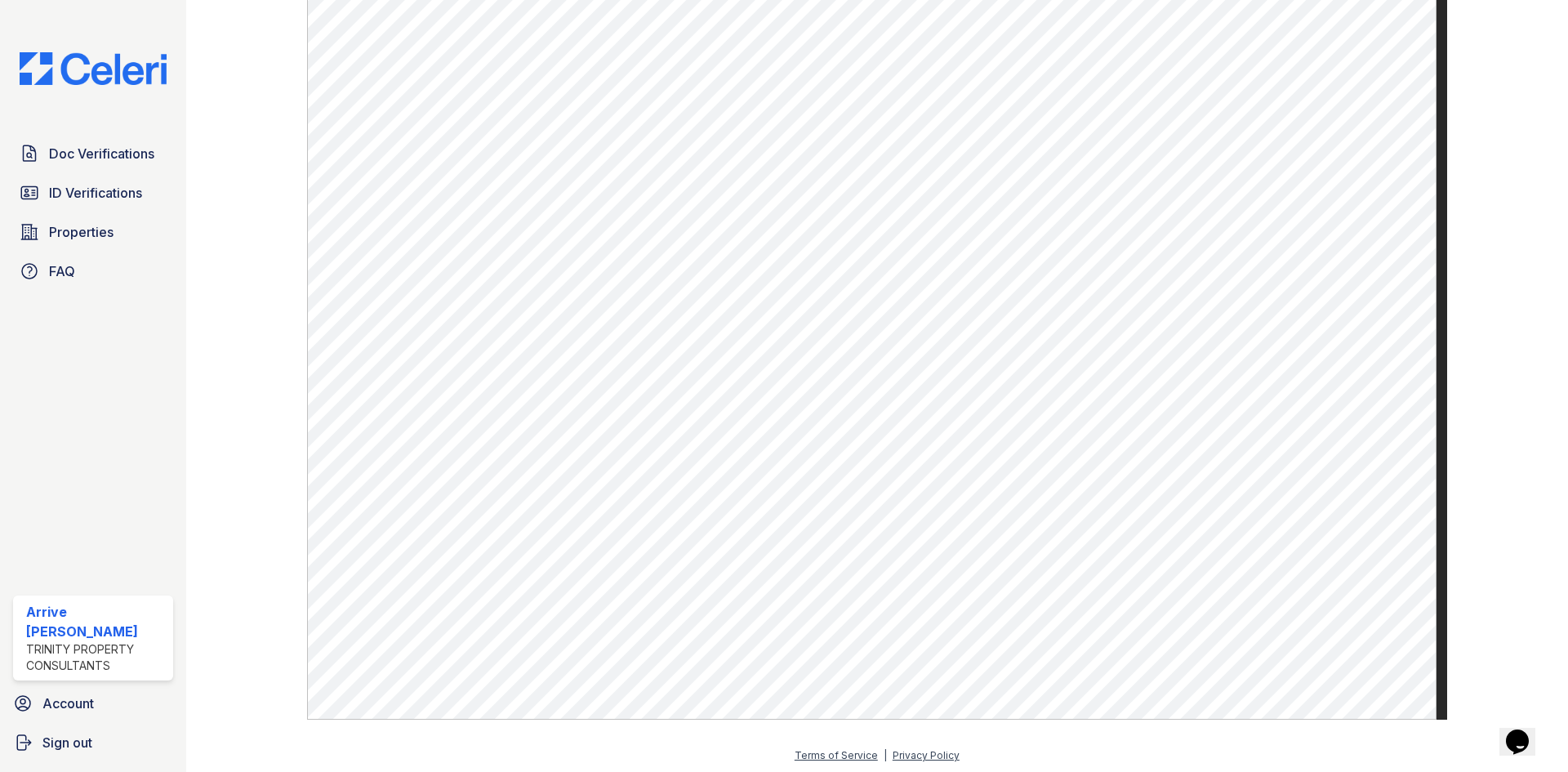
scroll to position [902, 0]
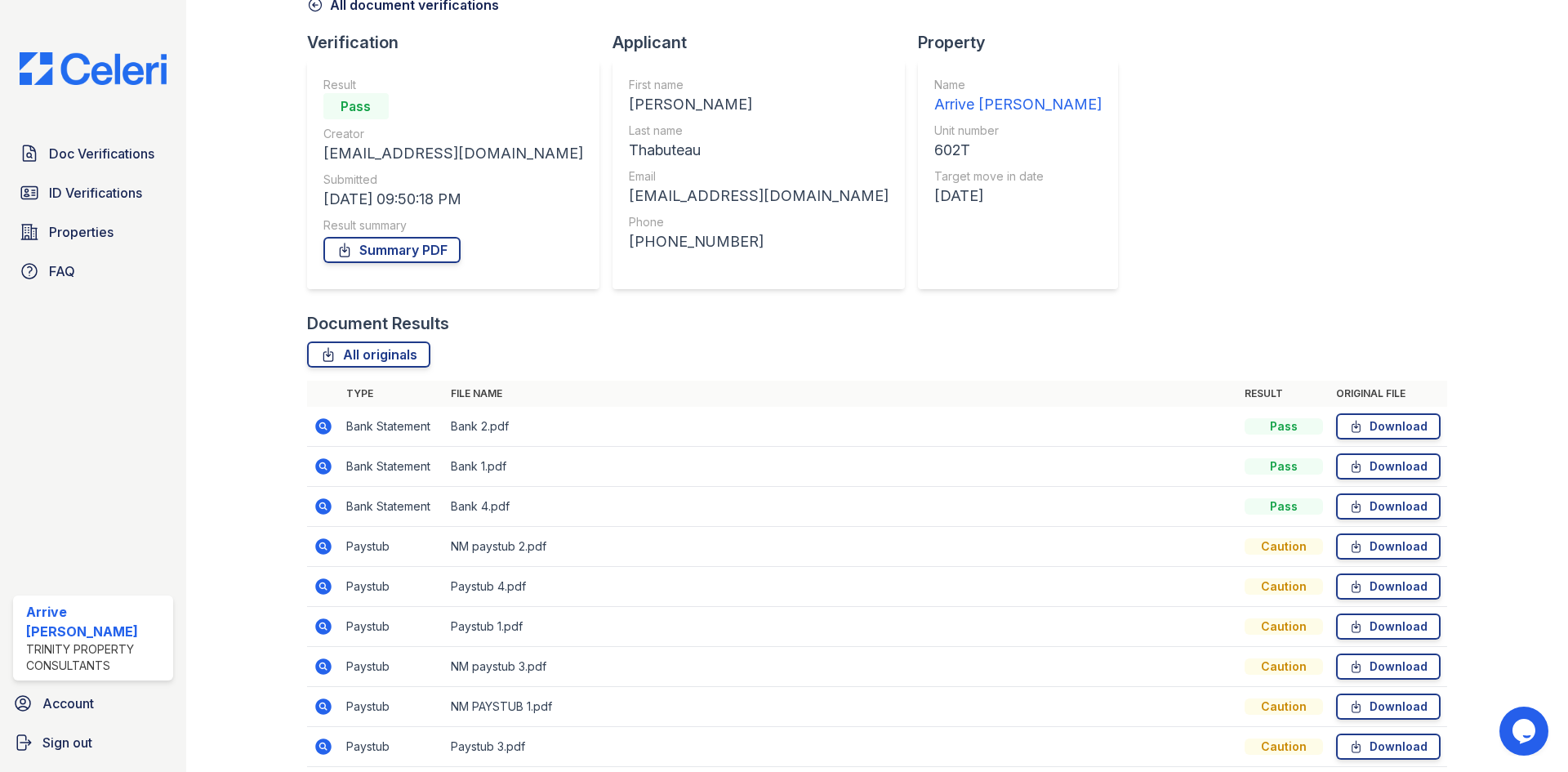
scroll to position [163, 0]
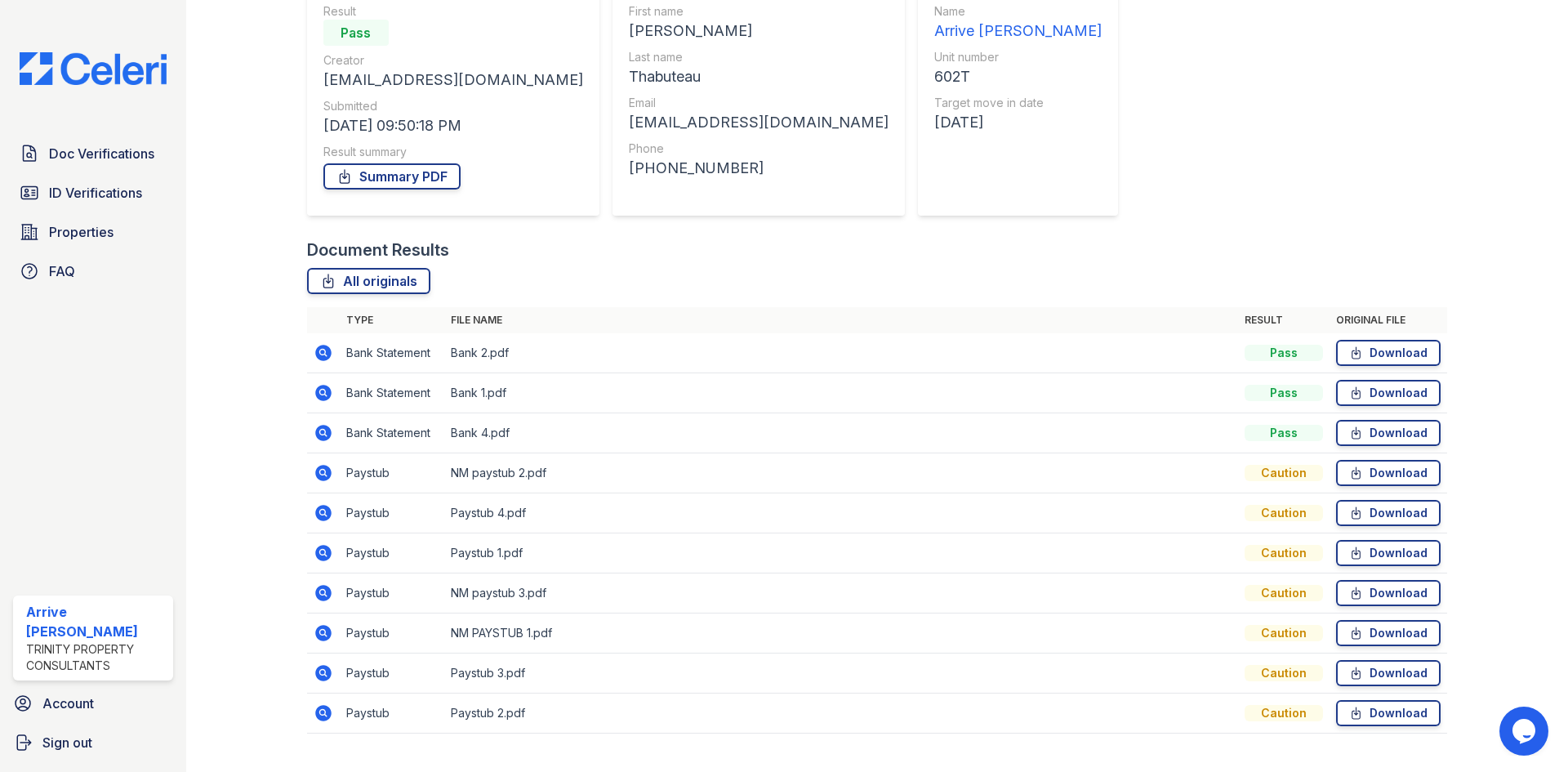
click at [321, 673] on icon at bounding box center [322, 672] width 4 height 4
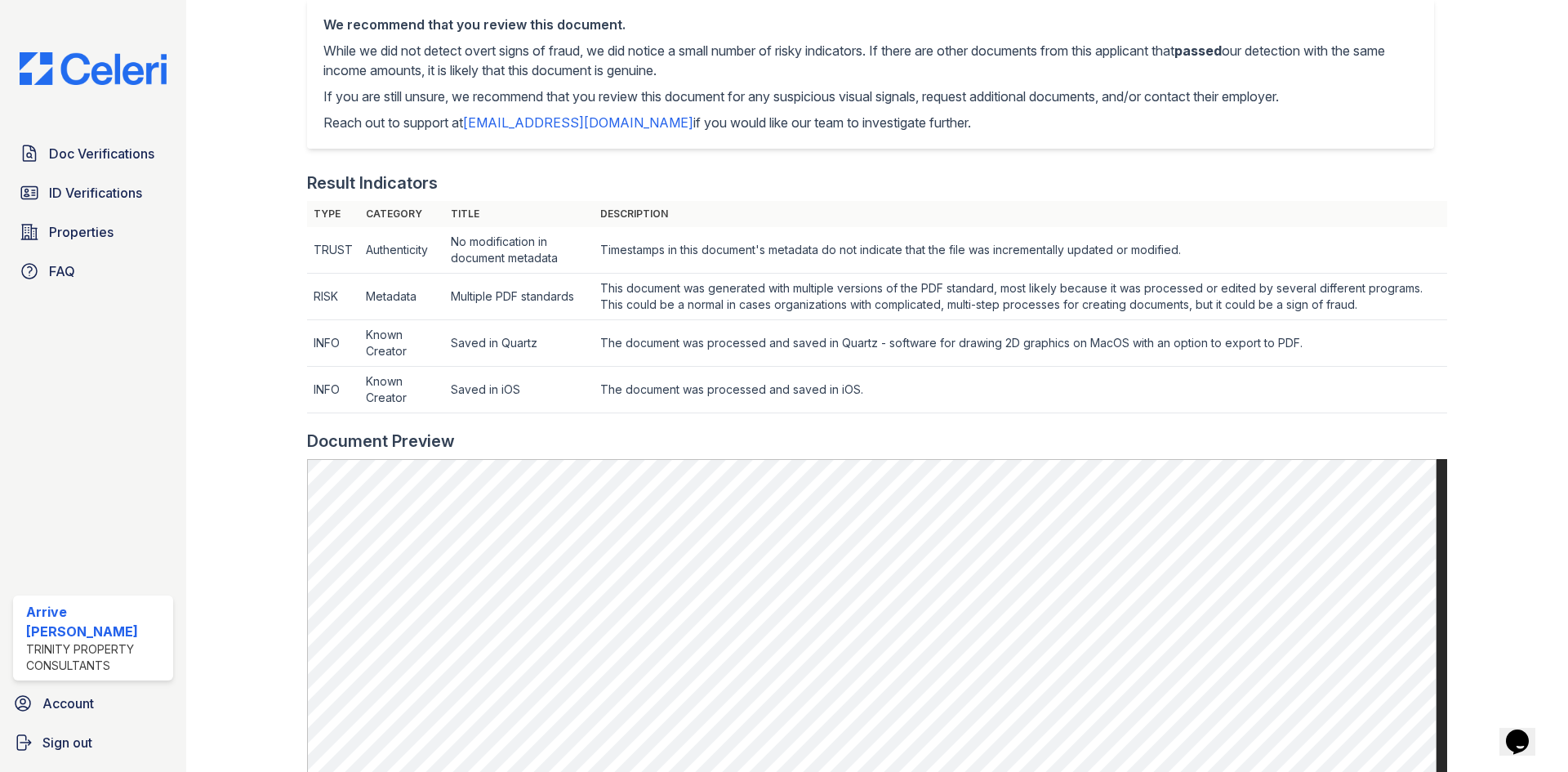
scroll to position [408, 0]
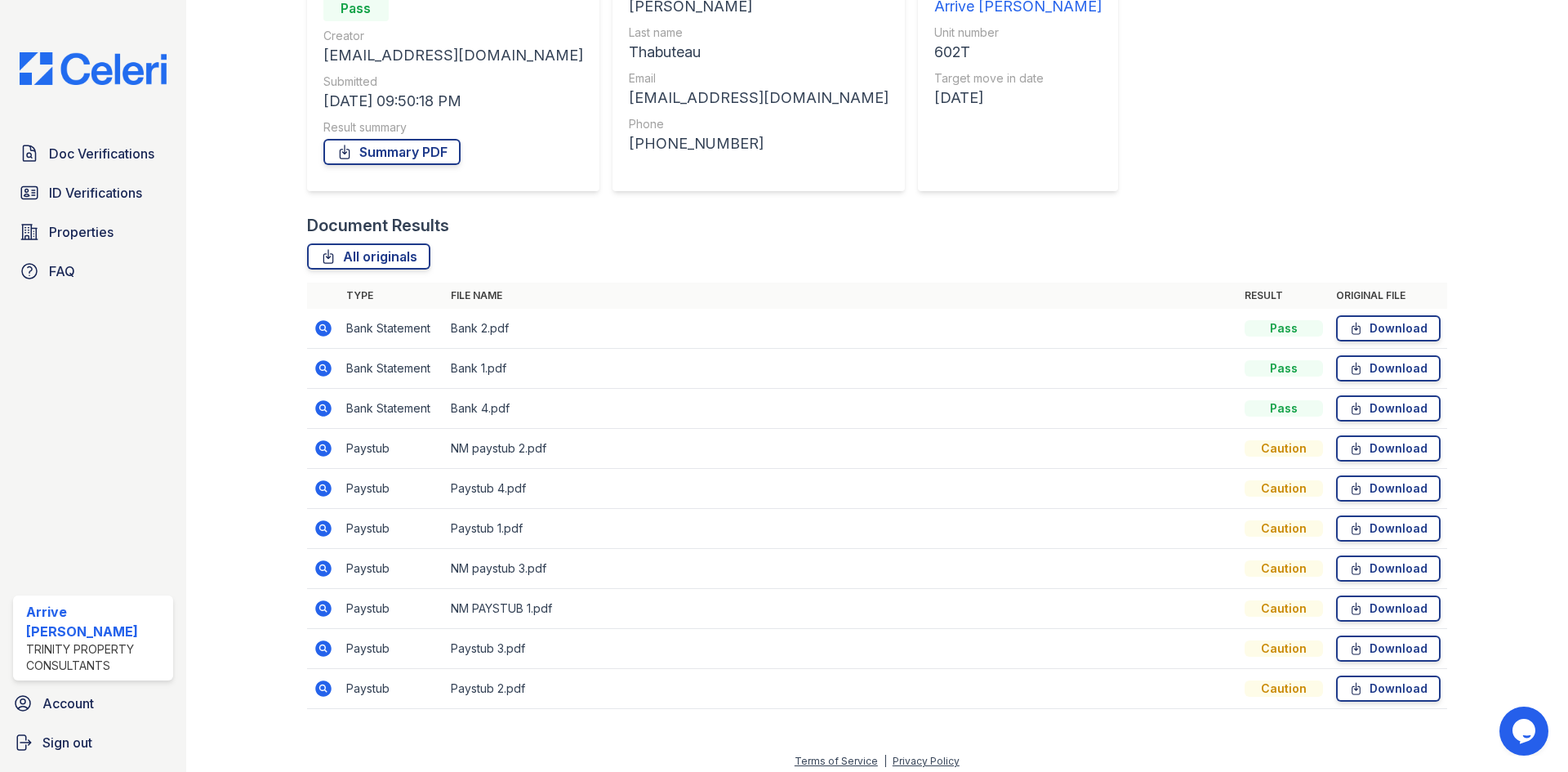
scroll to position [197, 0]
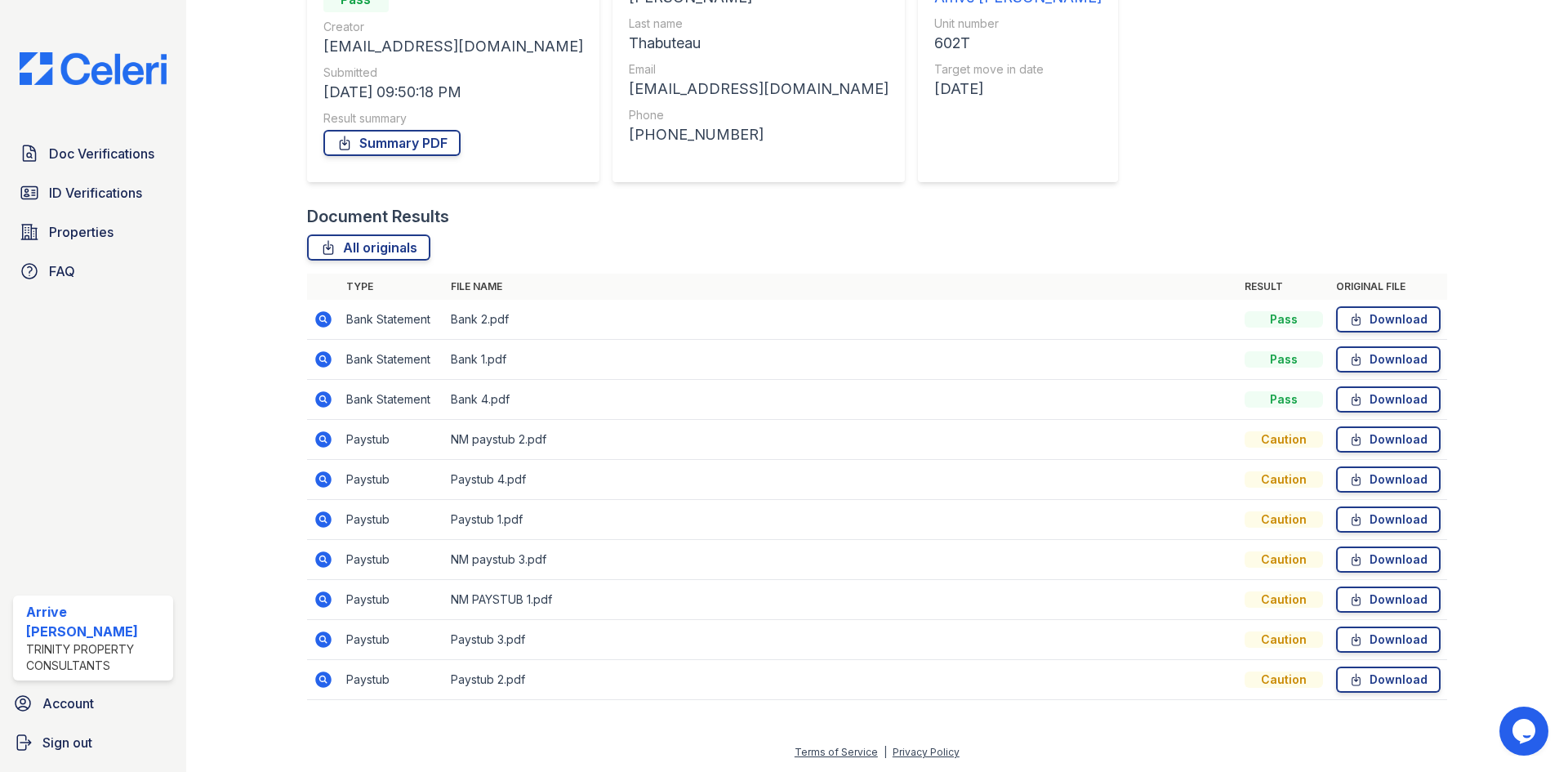
click at [318, 599] on icon at bounding box center [324, 600] width 20 height 20
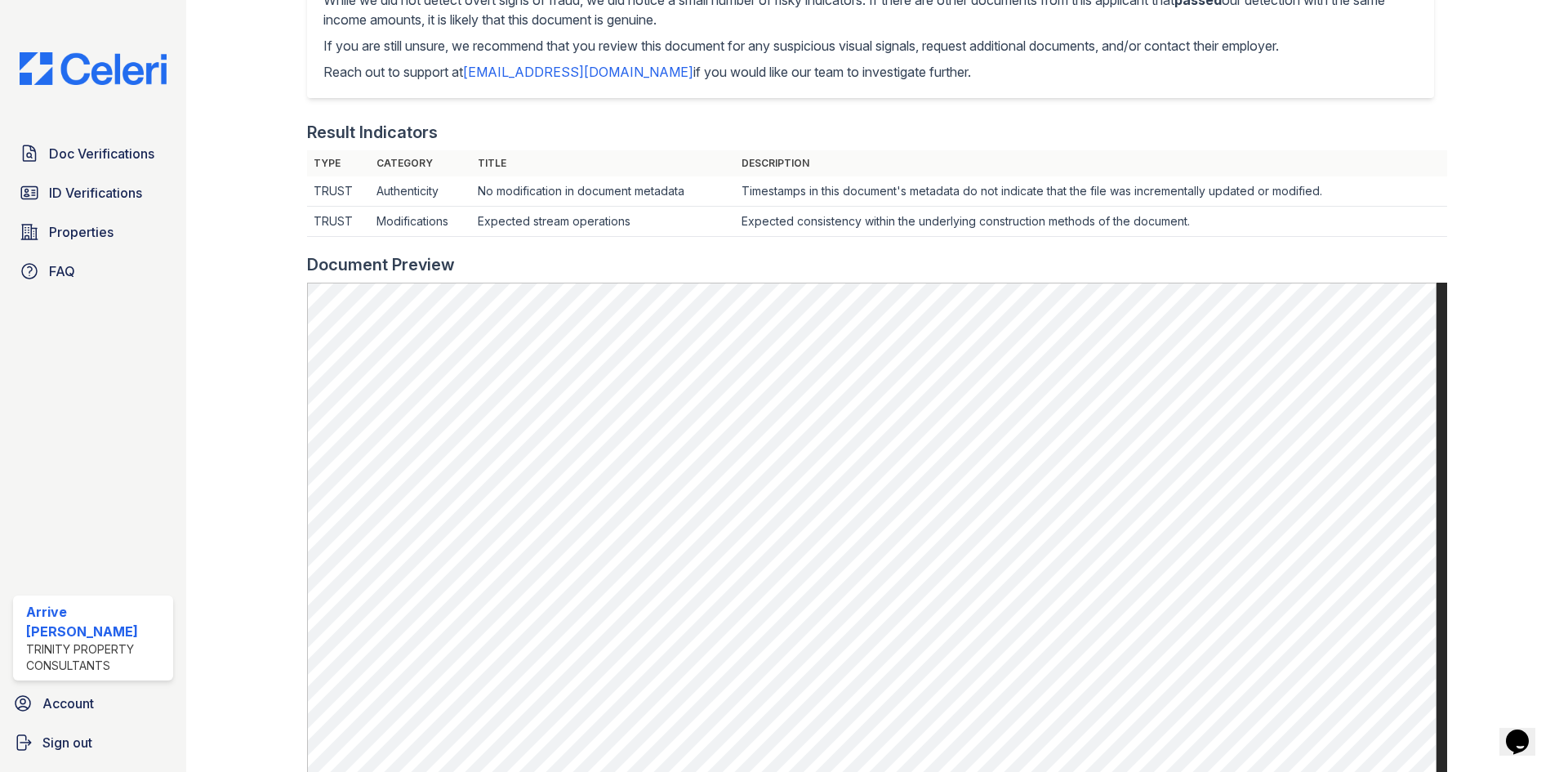
scroll to position [327, 0]
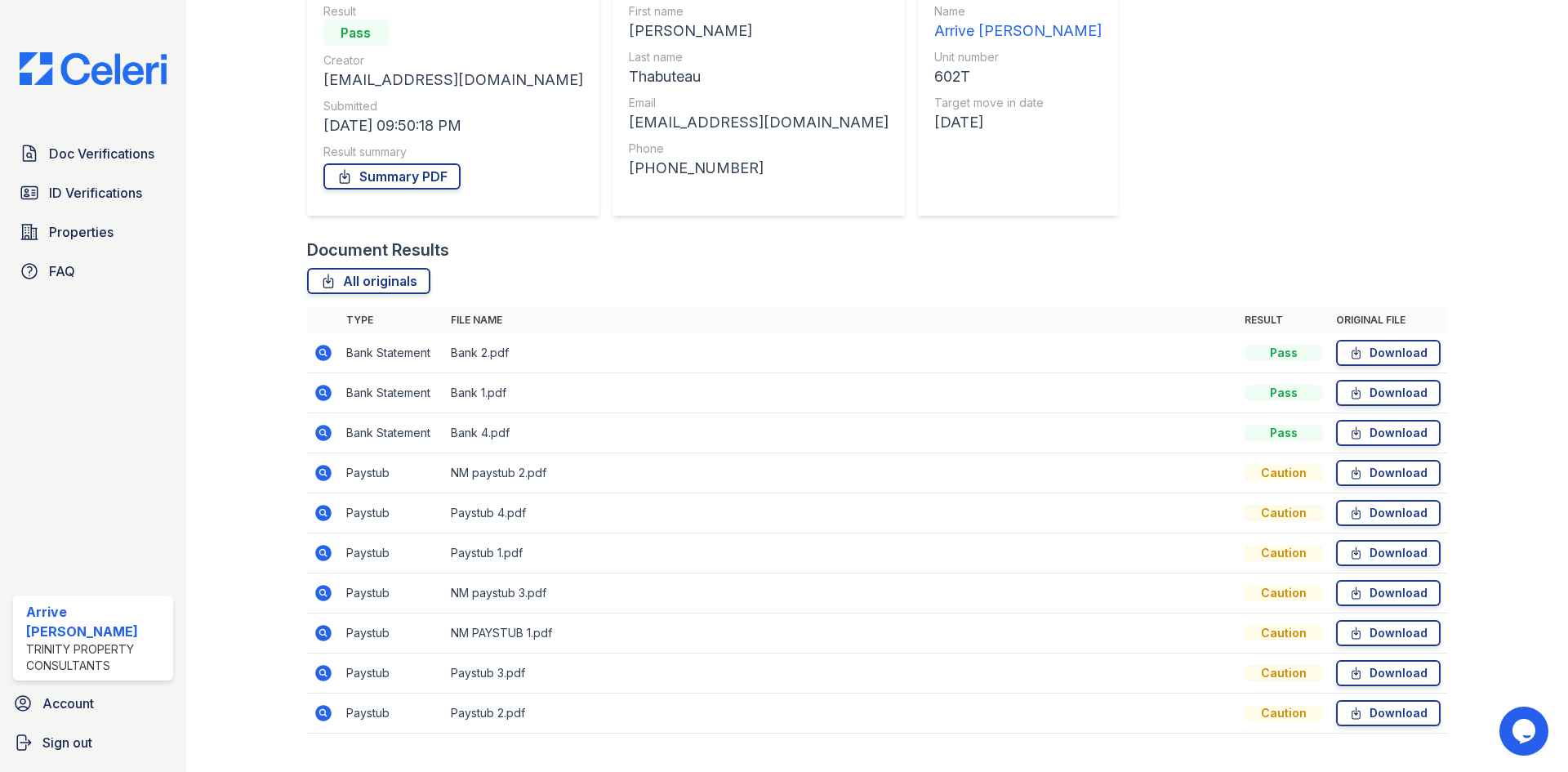
scroll to position [197, 0]
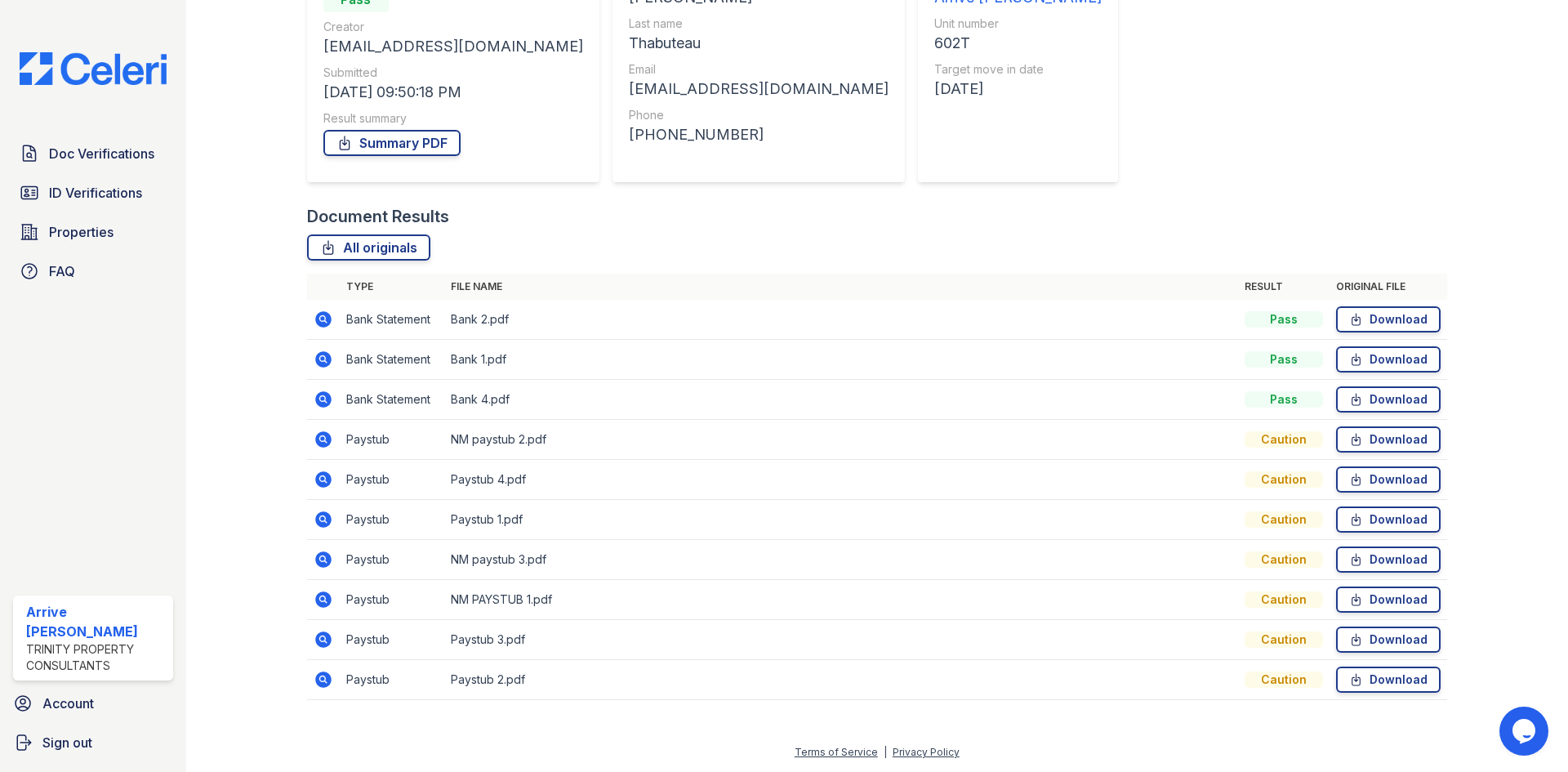
click at [324, 599] on icon at bounding box center [322, 598] width 4 height 4
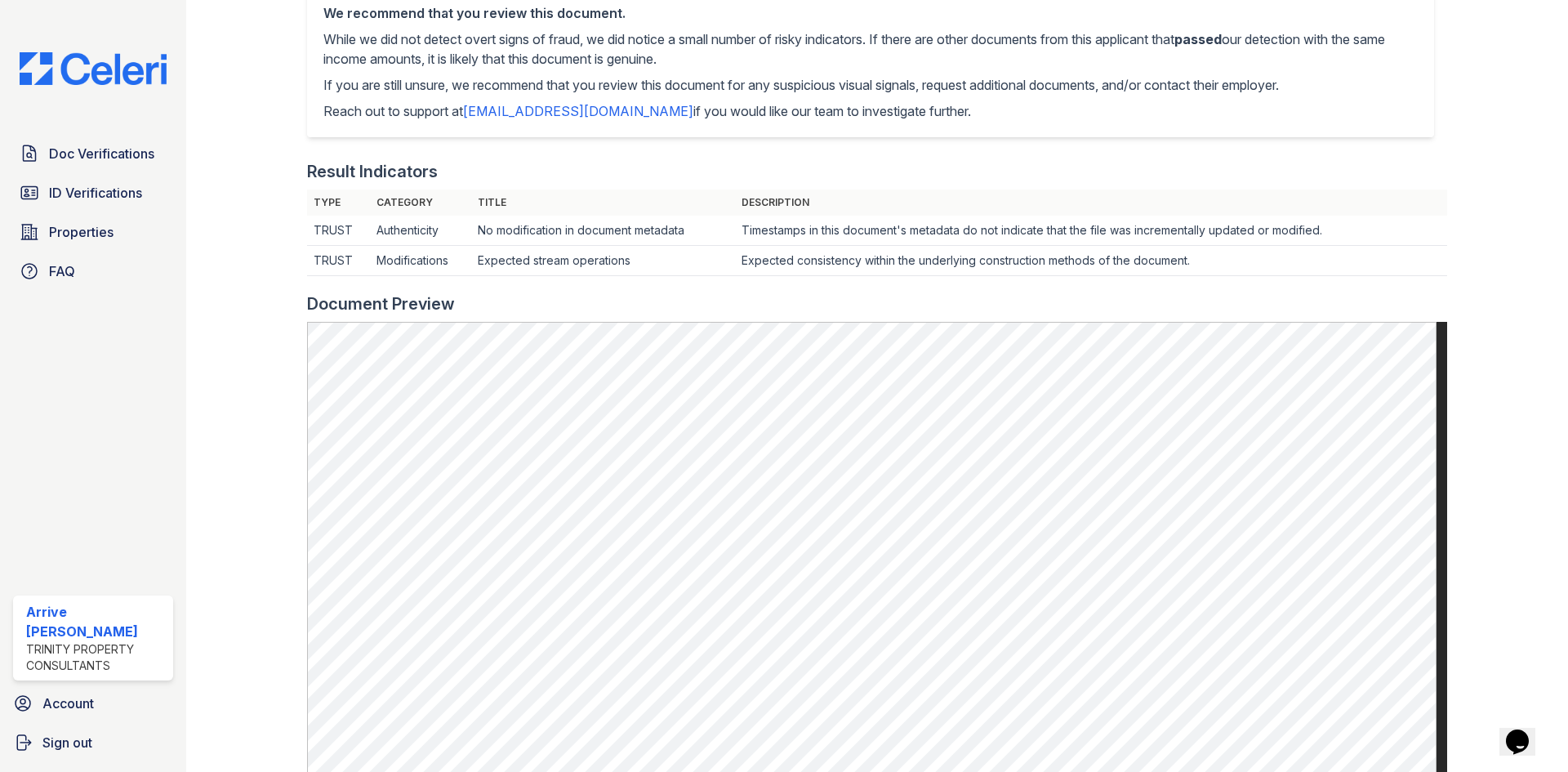
scroll to position [408, 0]
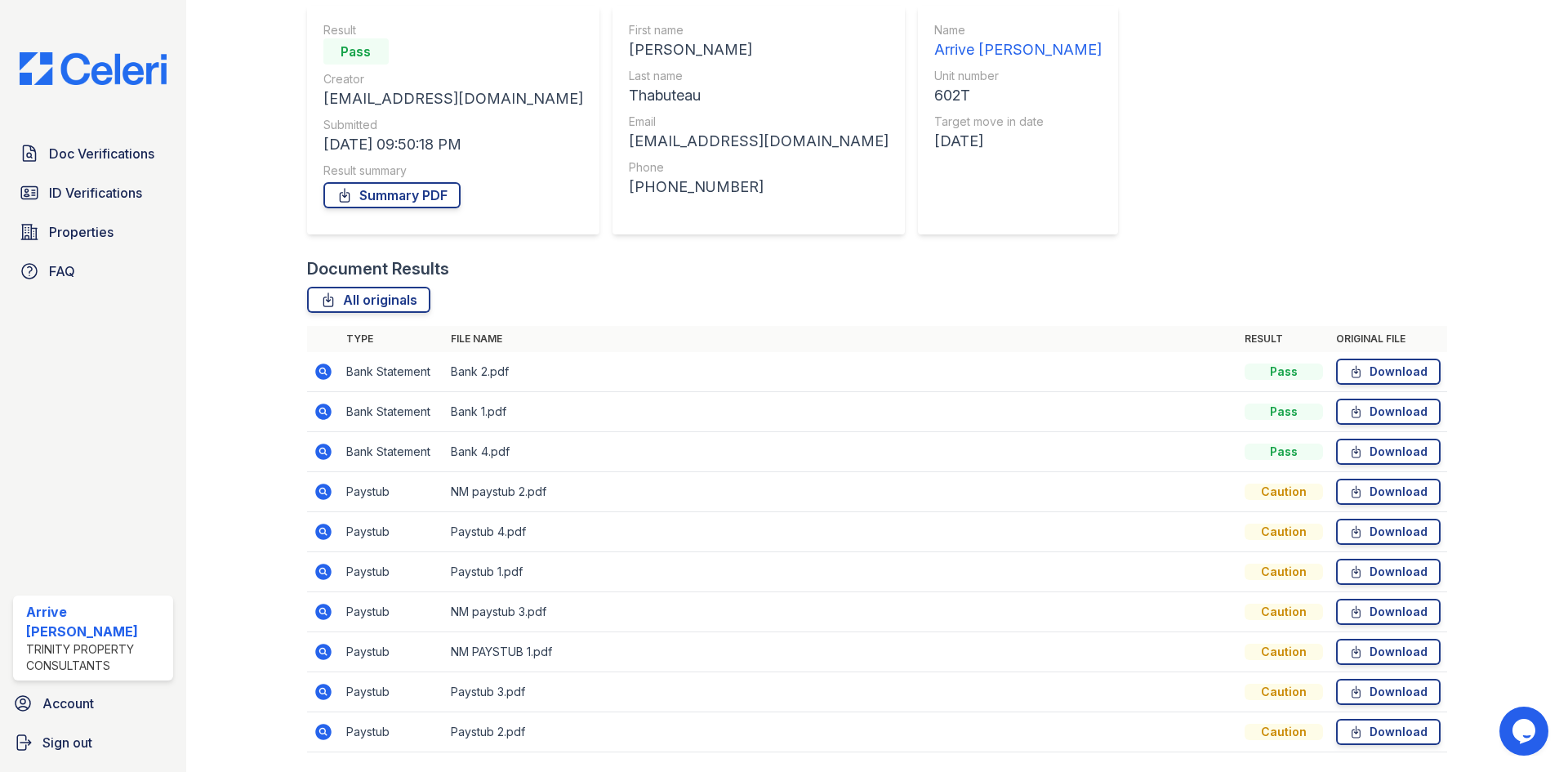
scroll to position [163, 0]
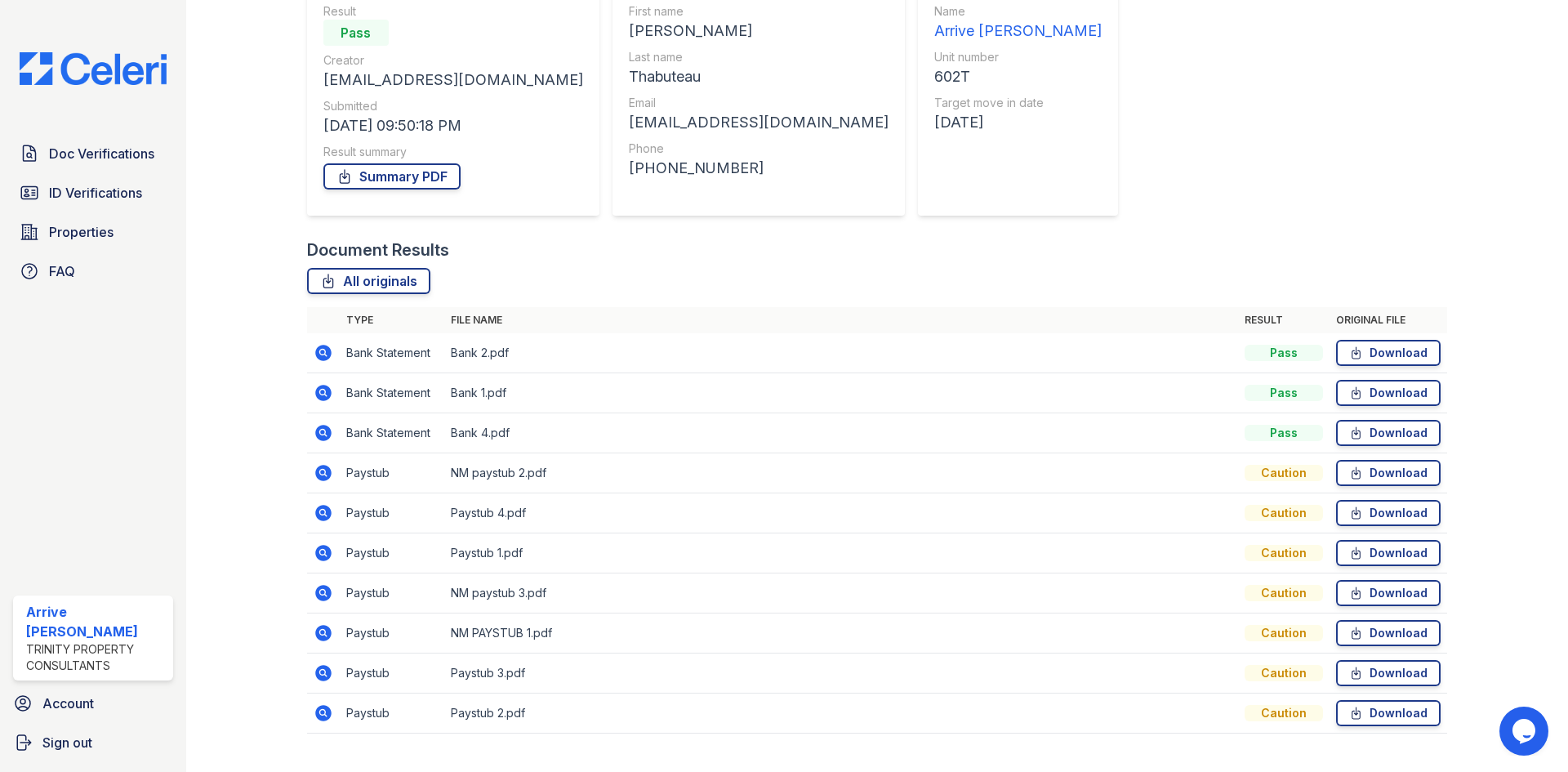
click at [324, 589] on icon at bounding box center [323, 593] width 16 height 16
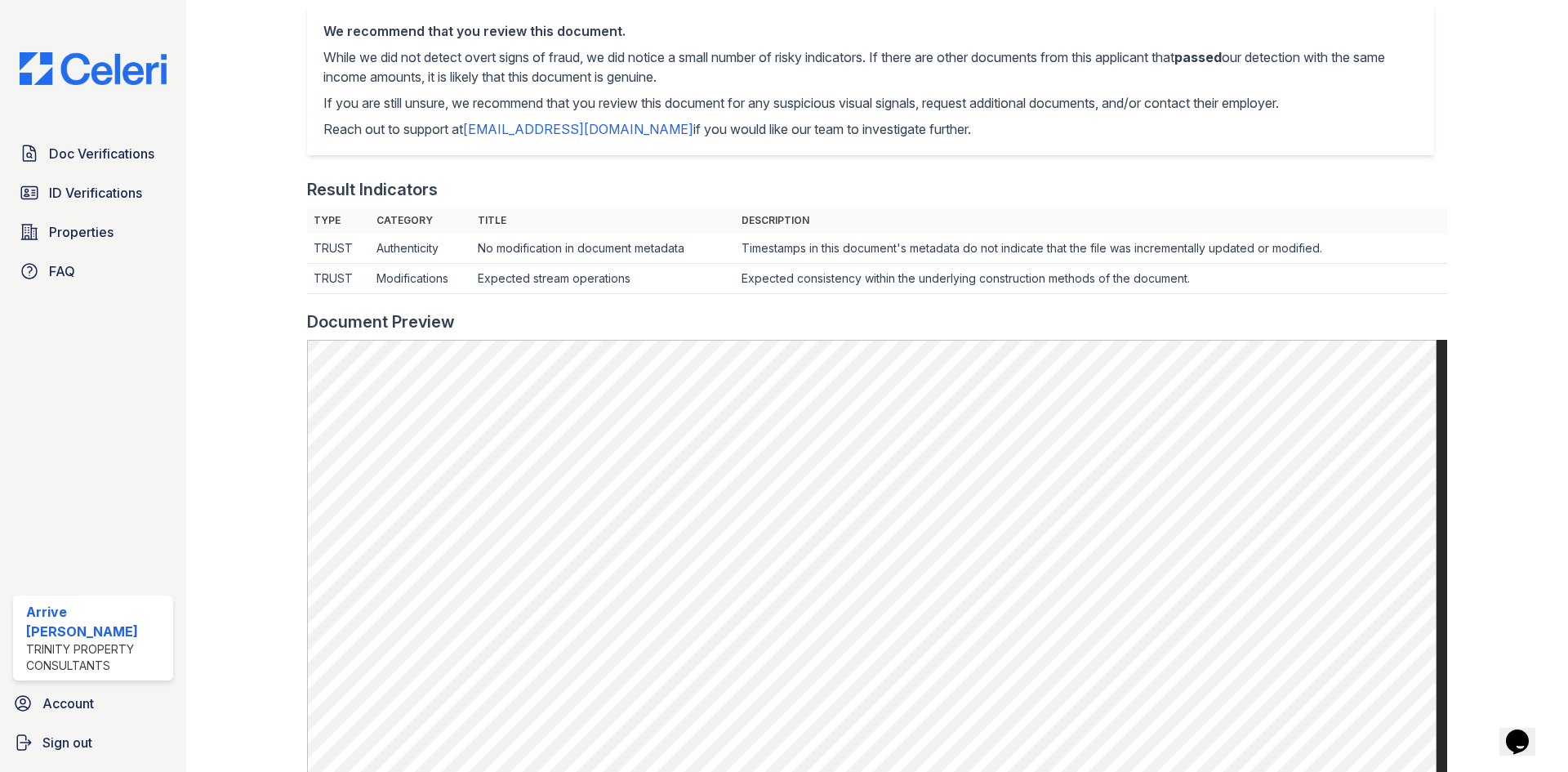
scroll to position [408, 0]
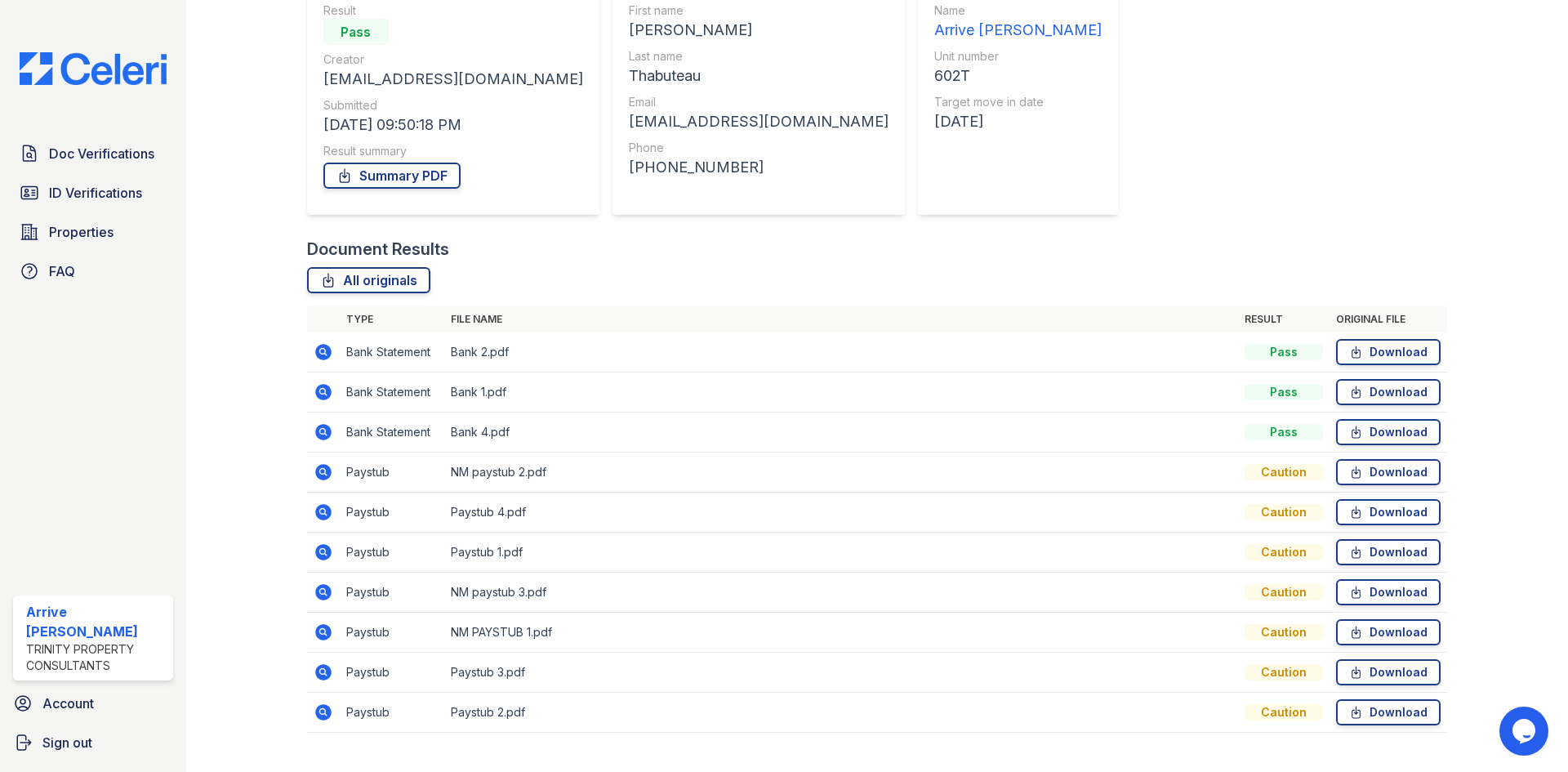
scroll to position [197, 0]
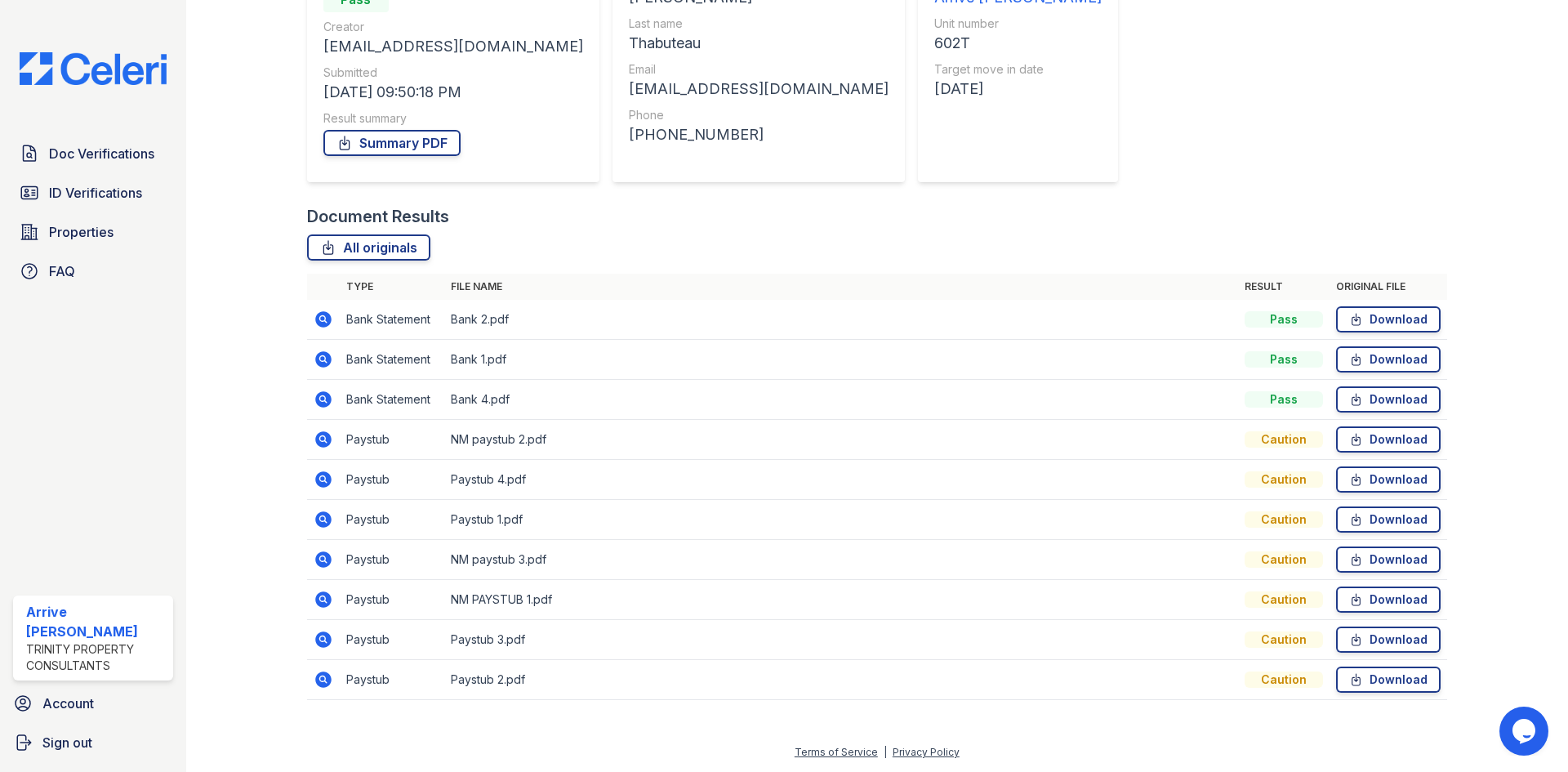
click at [322, 513] on icon at bounding box center [323, 519] width 16 height 16
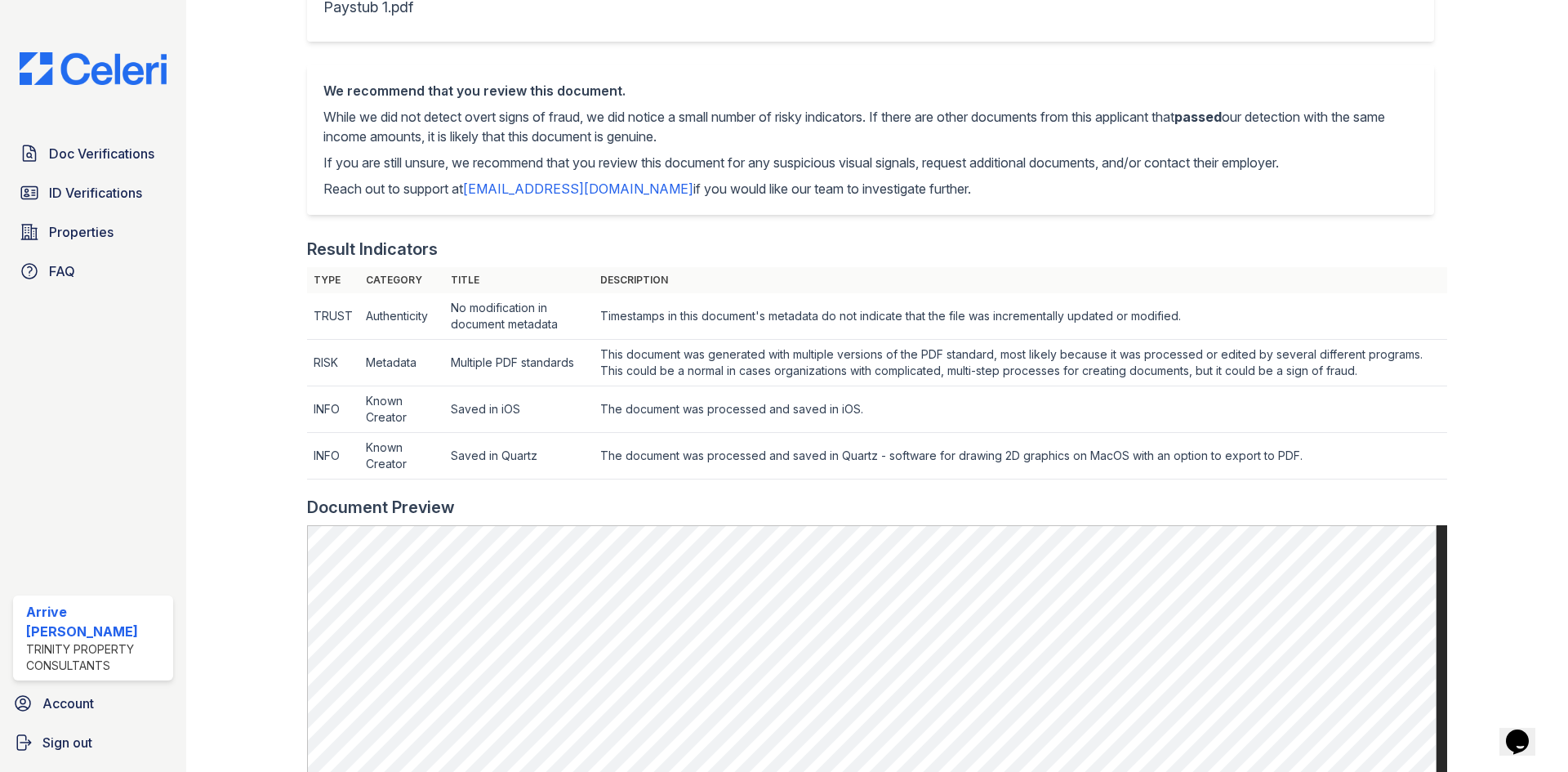
scroll to position [327, 0]
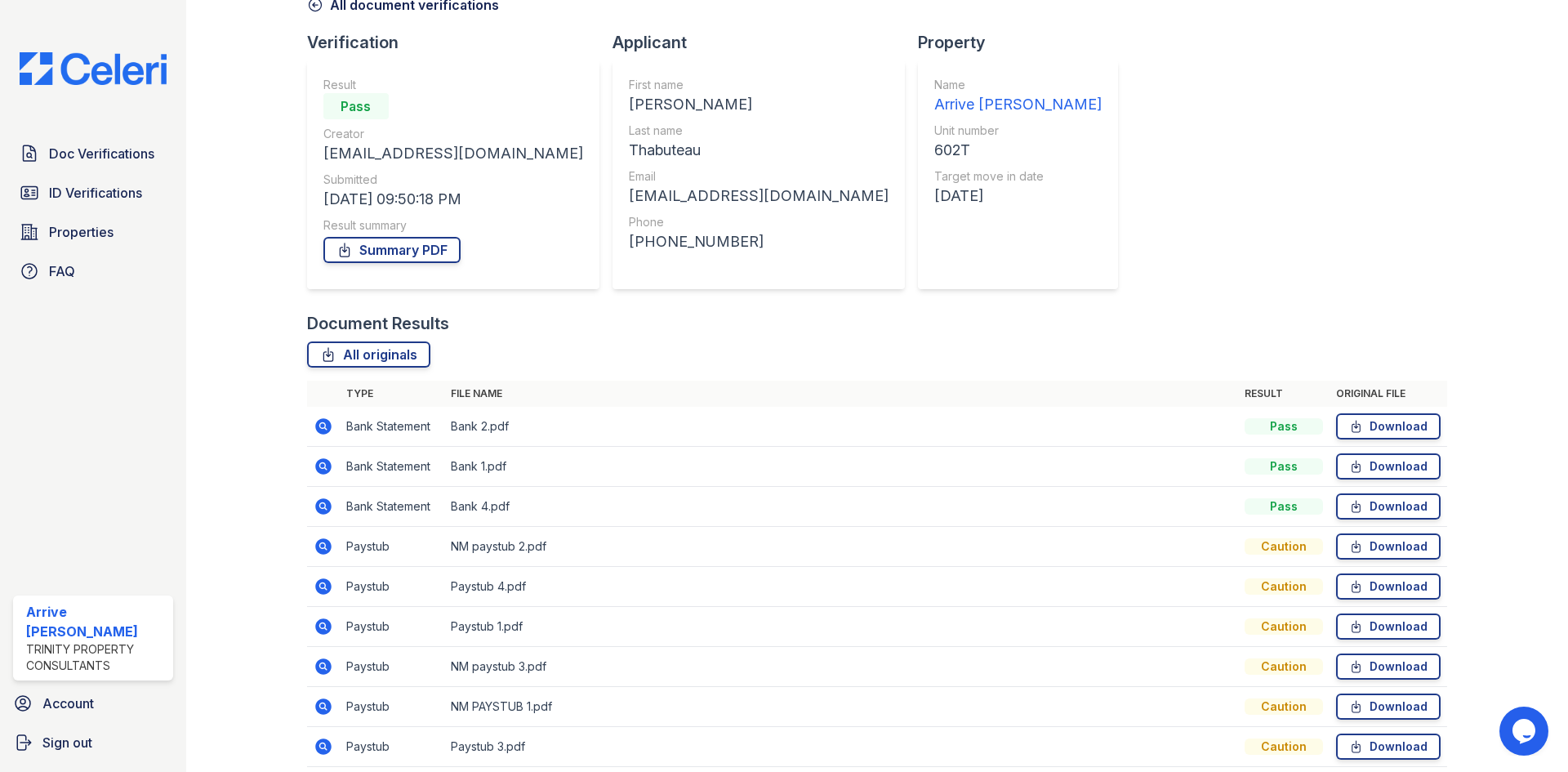
scroll to position [197, 0]
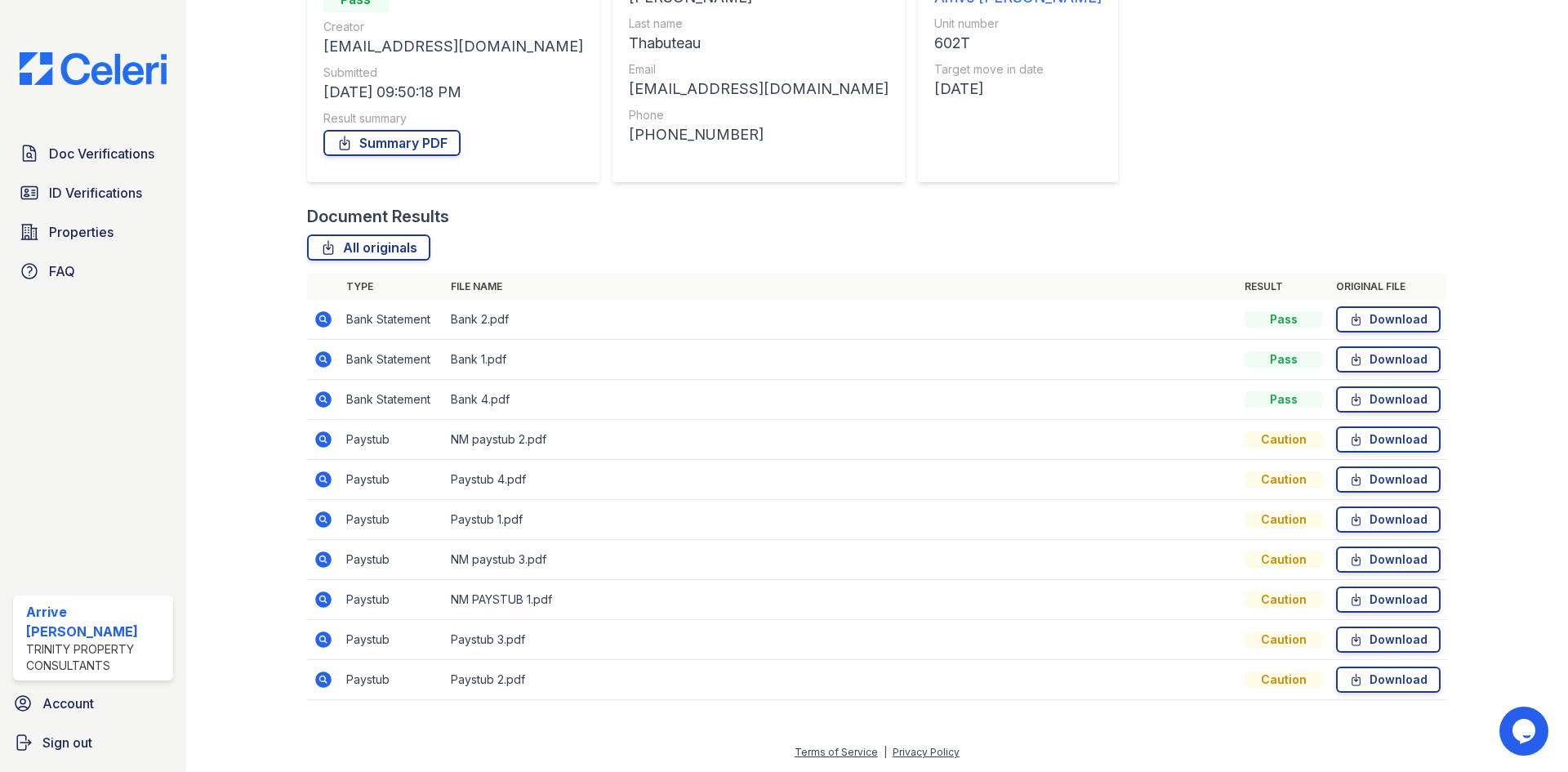
click at [323, 477] on icon at bounding box center [322, 478] width 4 height 4
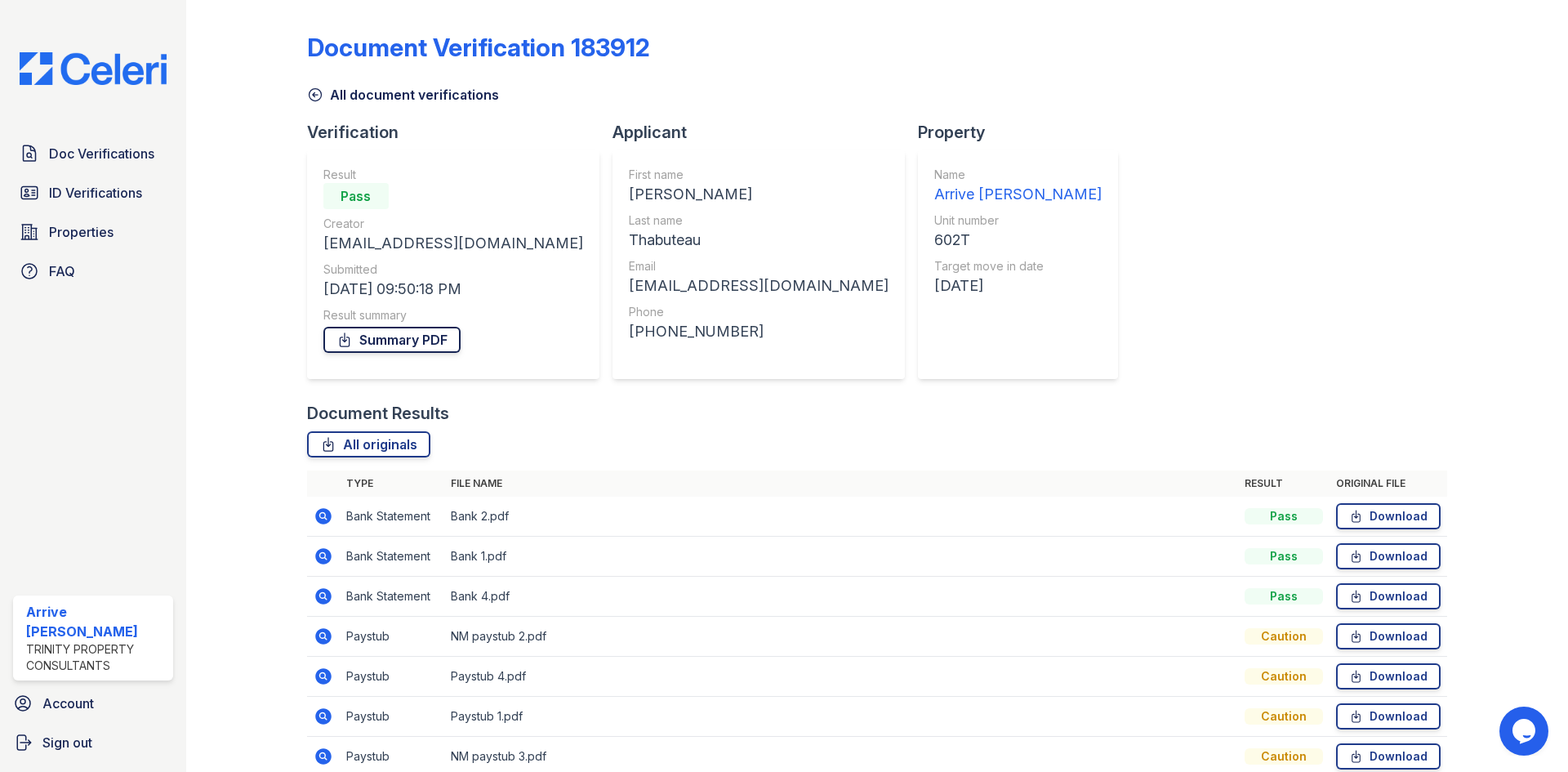
click at [418, 345] on link "Summary PDF" at bounding box center [392, 339] width 137 height 26
click at [432, 343] on link "Summary PDF" at bounding box center [392, 339] width 137 height 26
